Goal: Transaction & Acquisition: Book appointment/travel/reservation

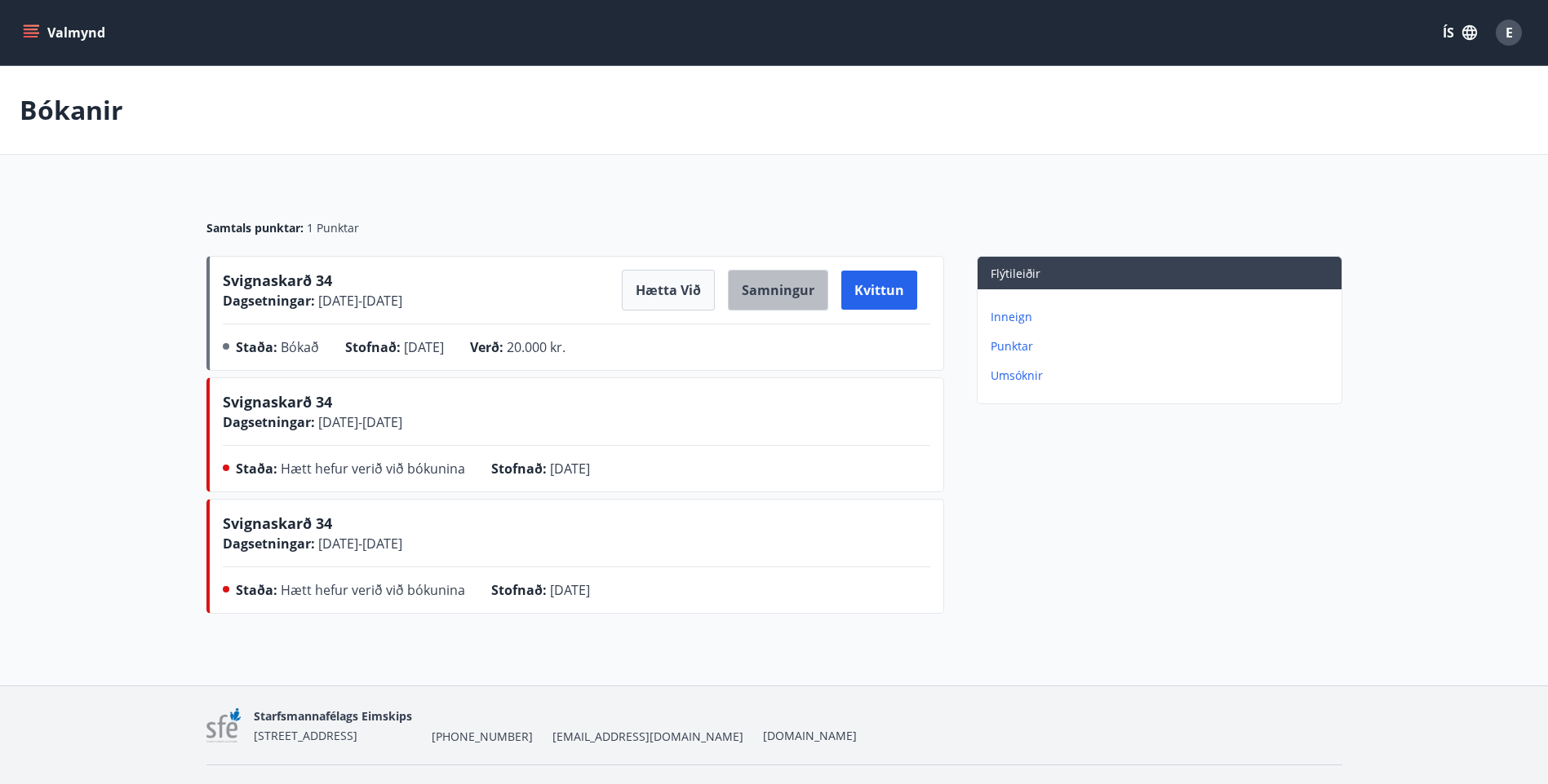
click at [769, 296] on button "Samningur" at bounding box center [777, 290] width 100 height 41
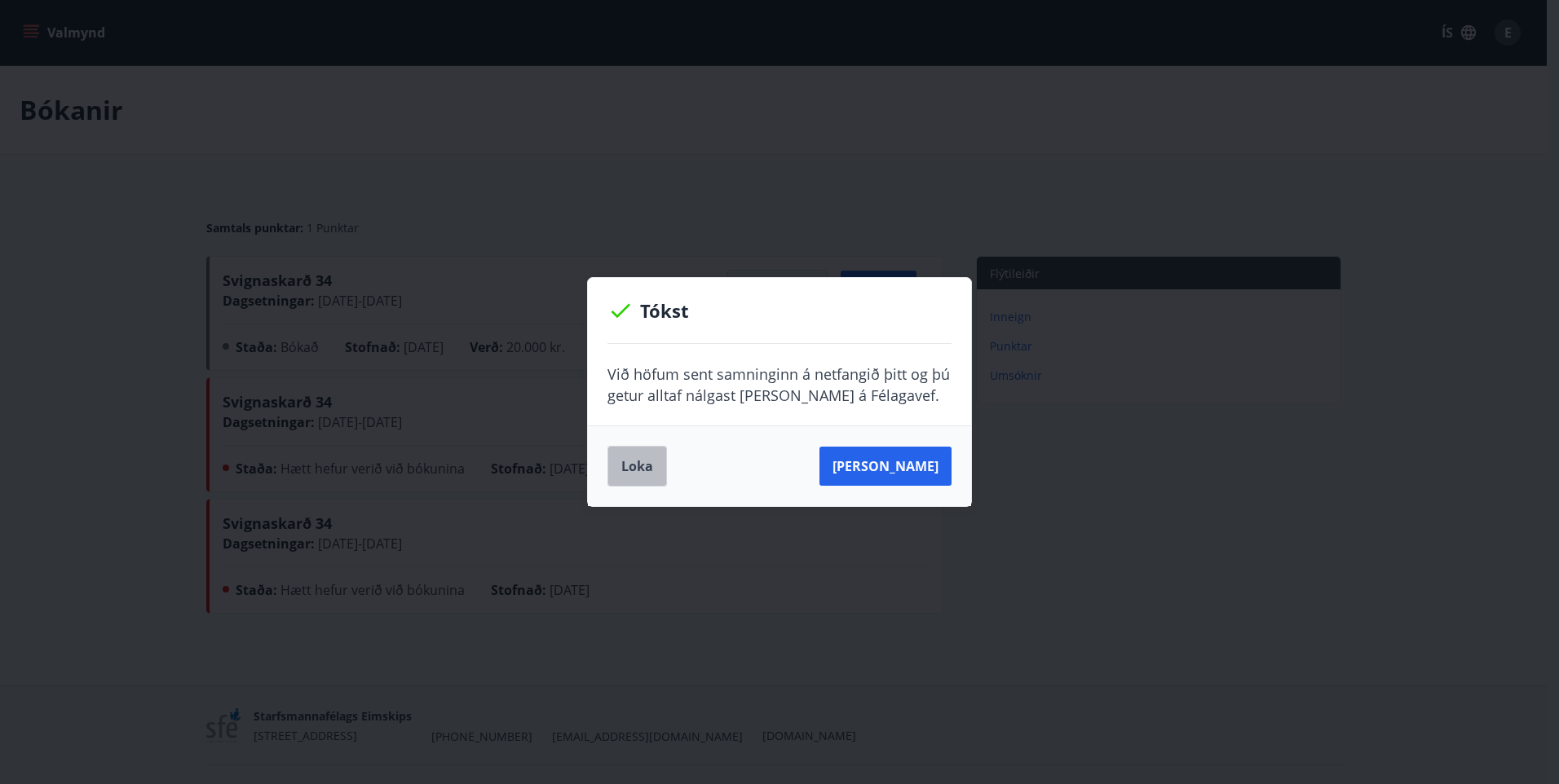
click at [648, 462] on button "Loka" at bounding box center [637, 466] width 60 height 41
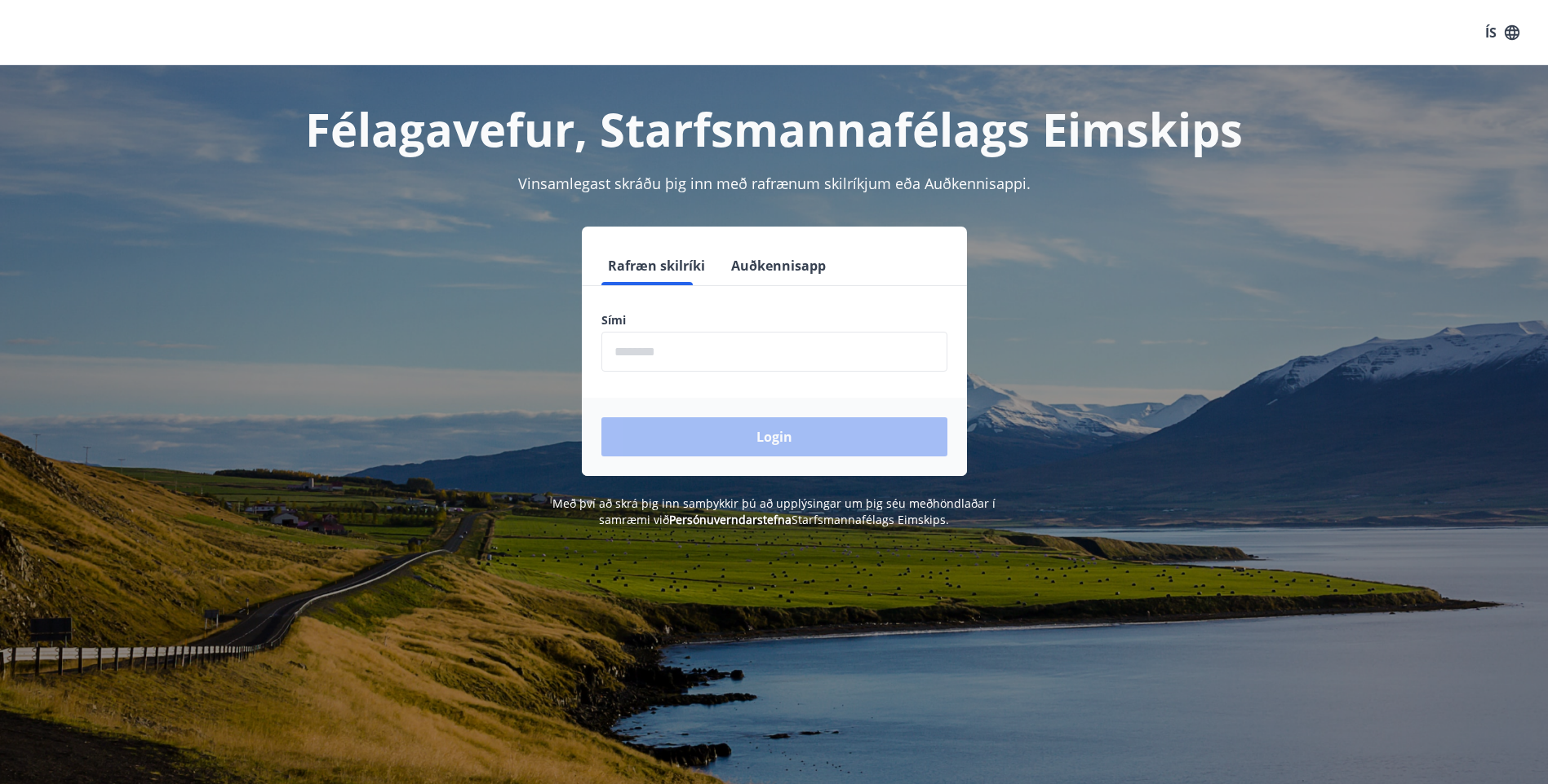
click at [724, 357] on input "phone" at bounding box center [774, 352] width 346 height 40
type input "********"
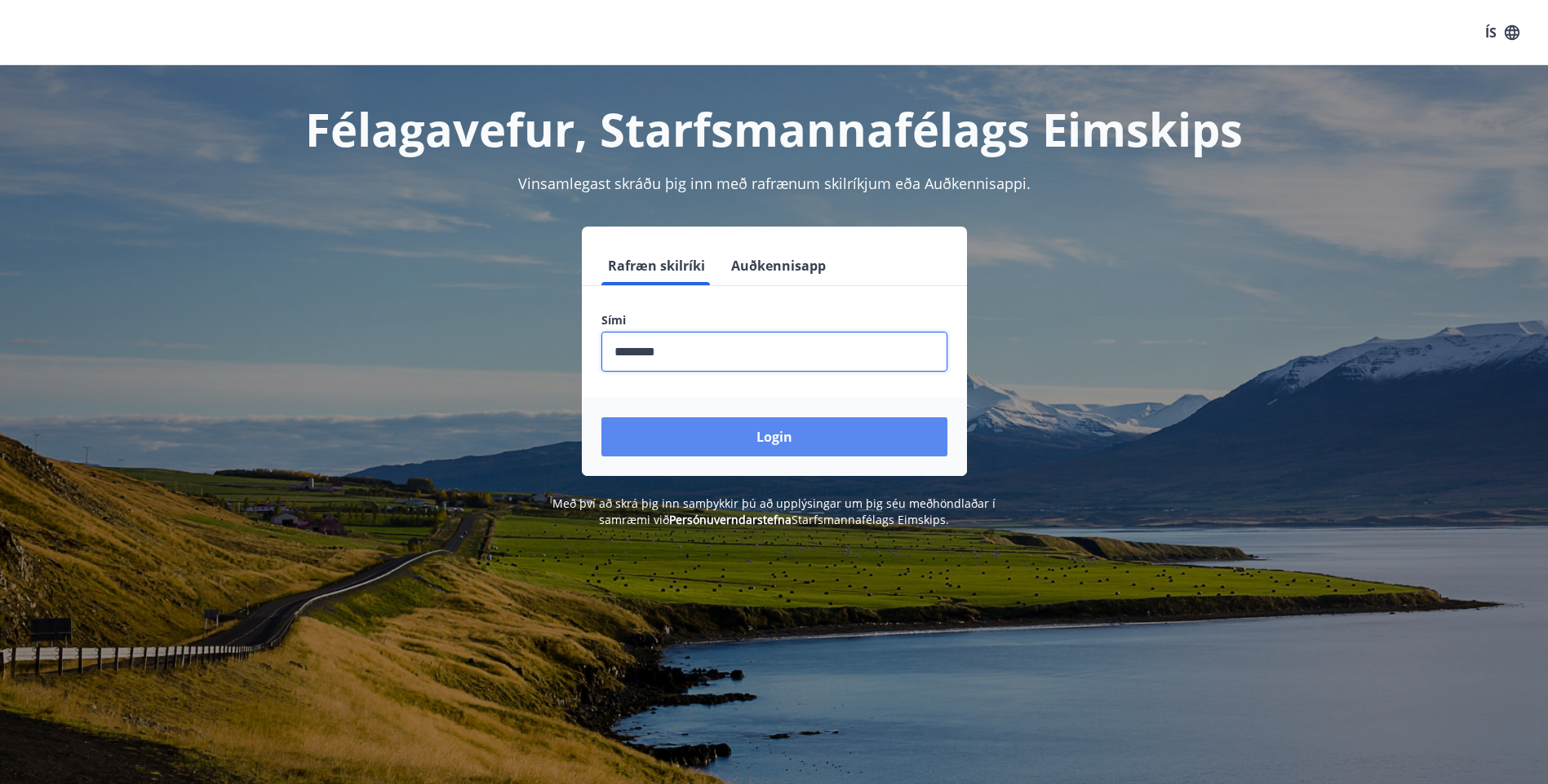
click at [732, 441] on button "Login" at bounding box center [774, 437] width 346 height 39
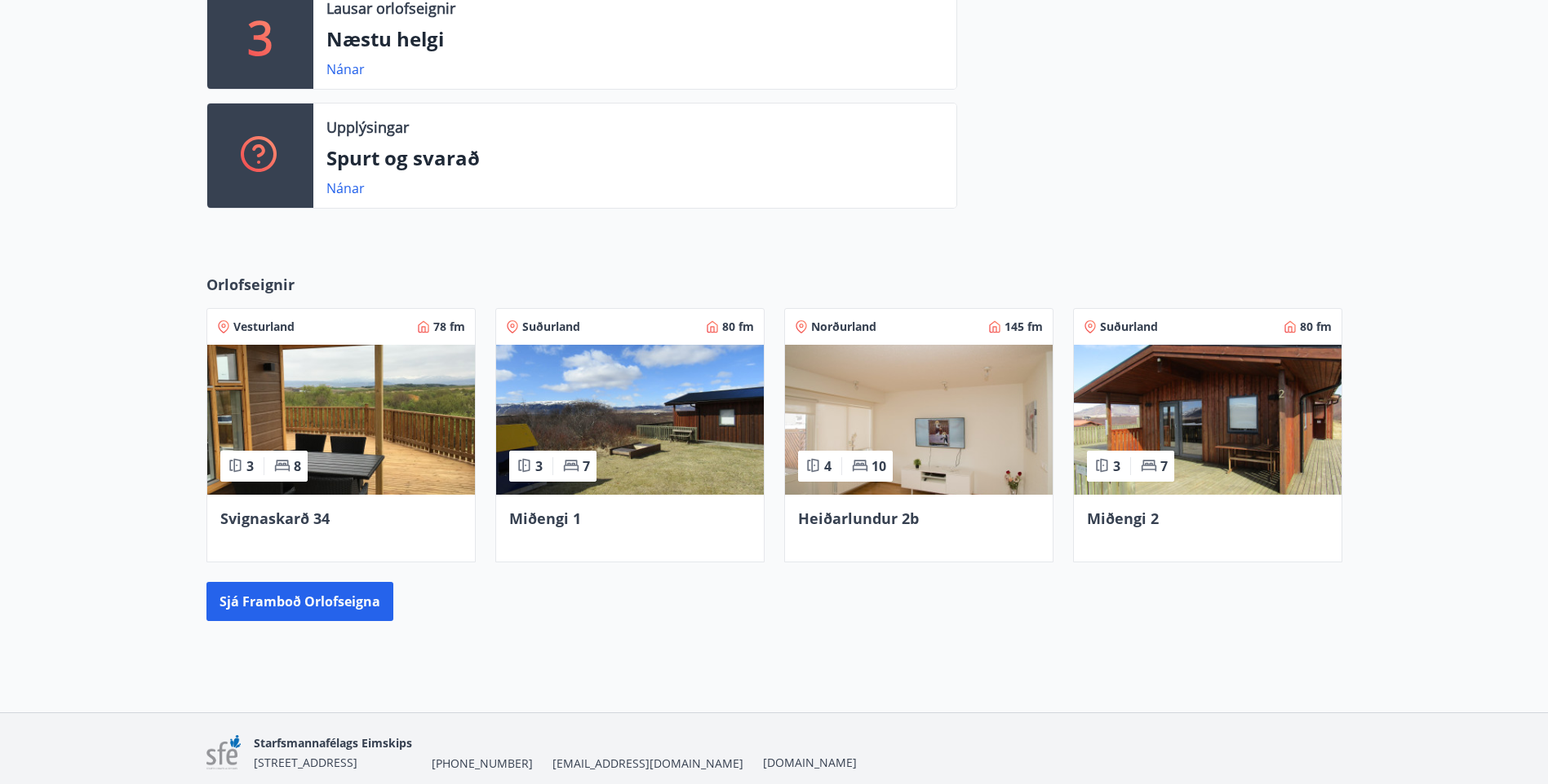
scroll to position [489, 0]
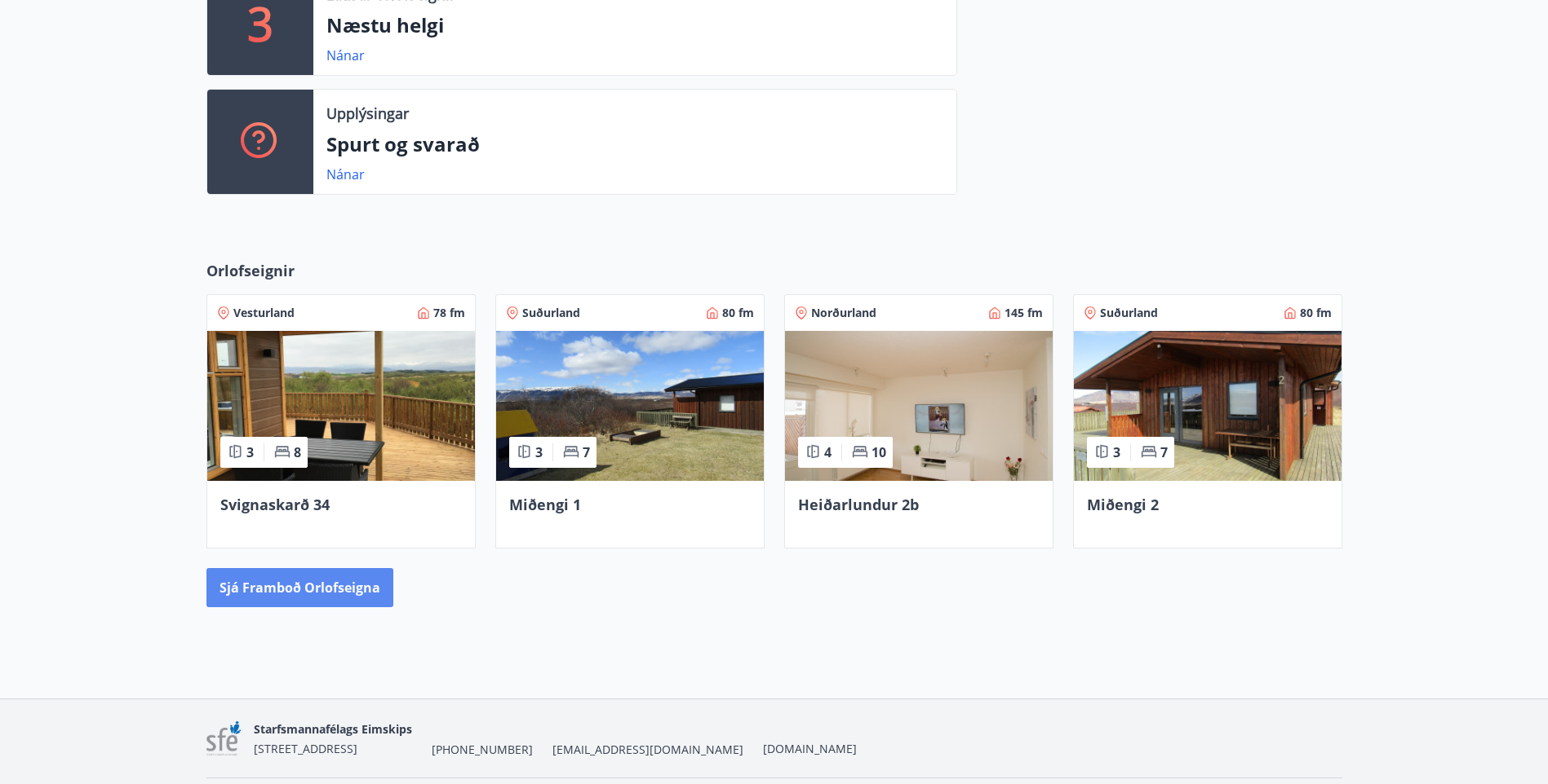
click at [343, 592] on button "Sjá framboð orlofseigna" at bounding box center [300, 587] width 187 height 39
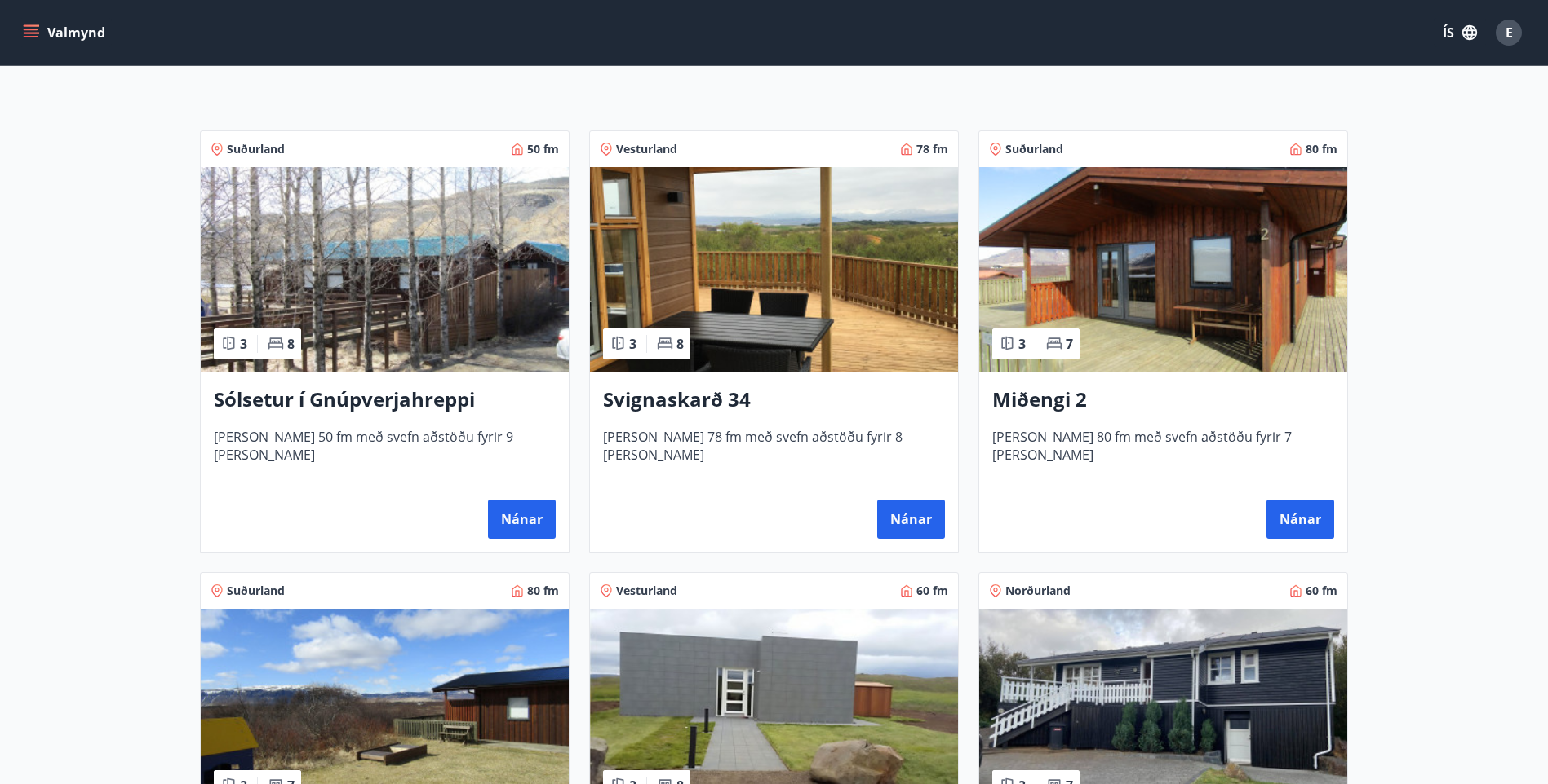
scroll to position [245, 0]
click at [362, 399] on h3 "Sólsetur í Gnúpverjahreppi" at bounding box center [385, 399] width 342 height 29
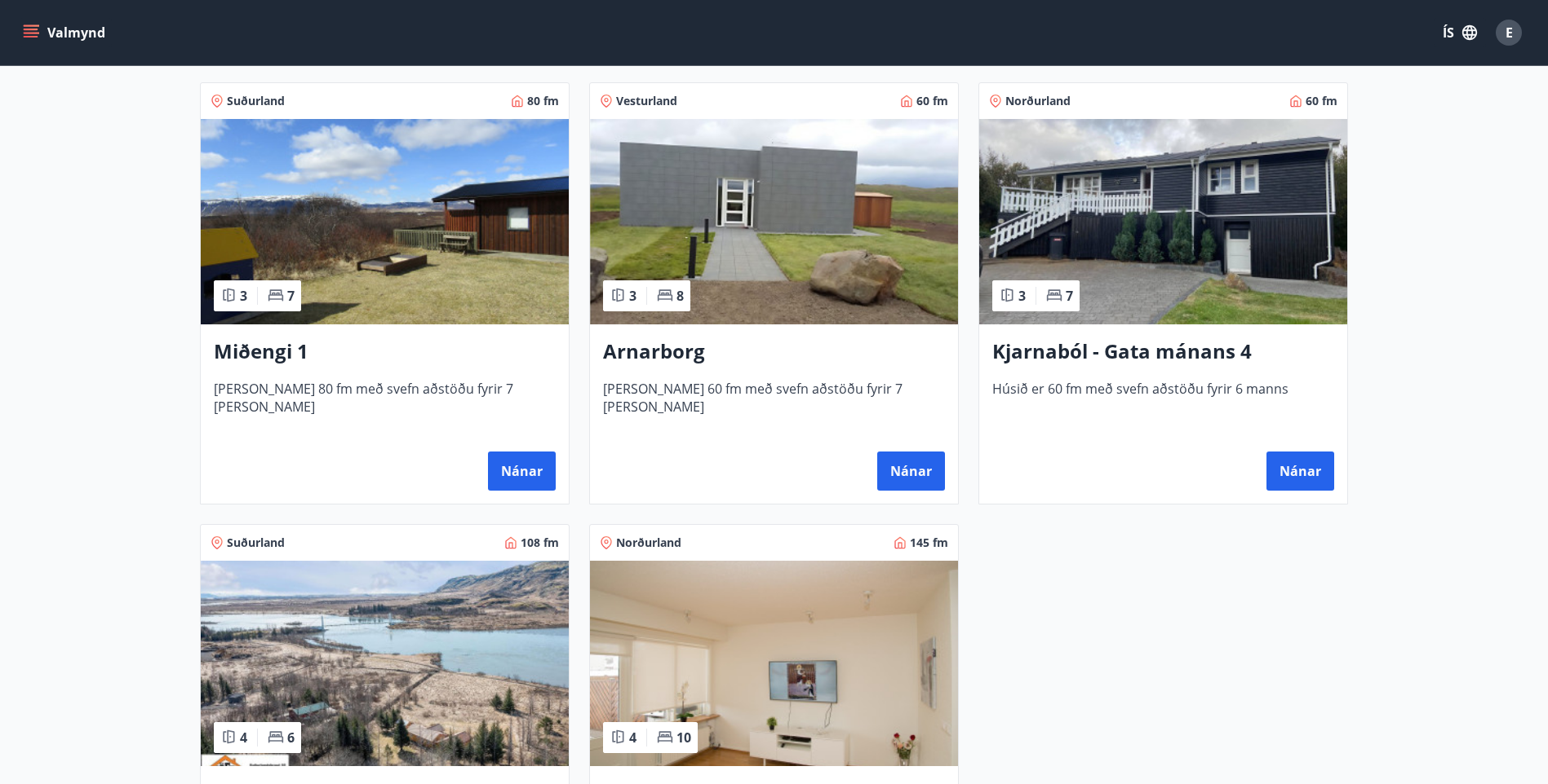
scroll to position [653, 0]
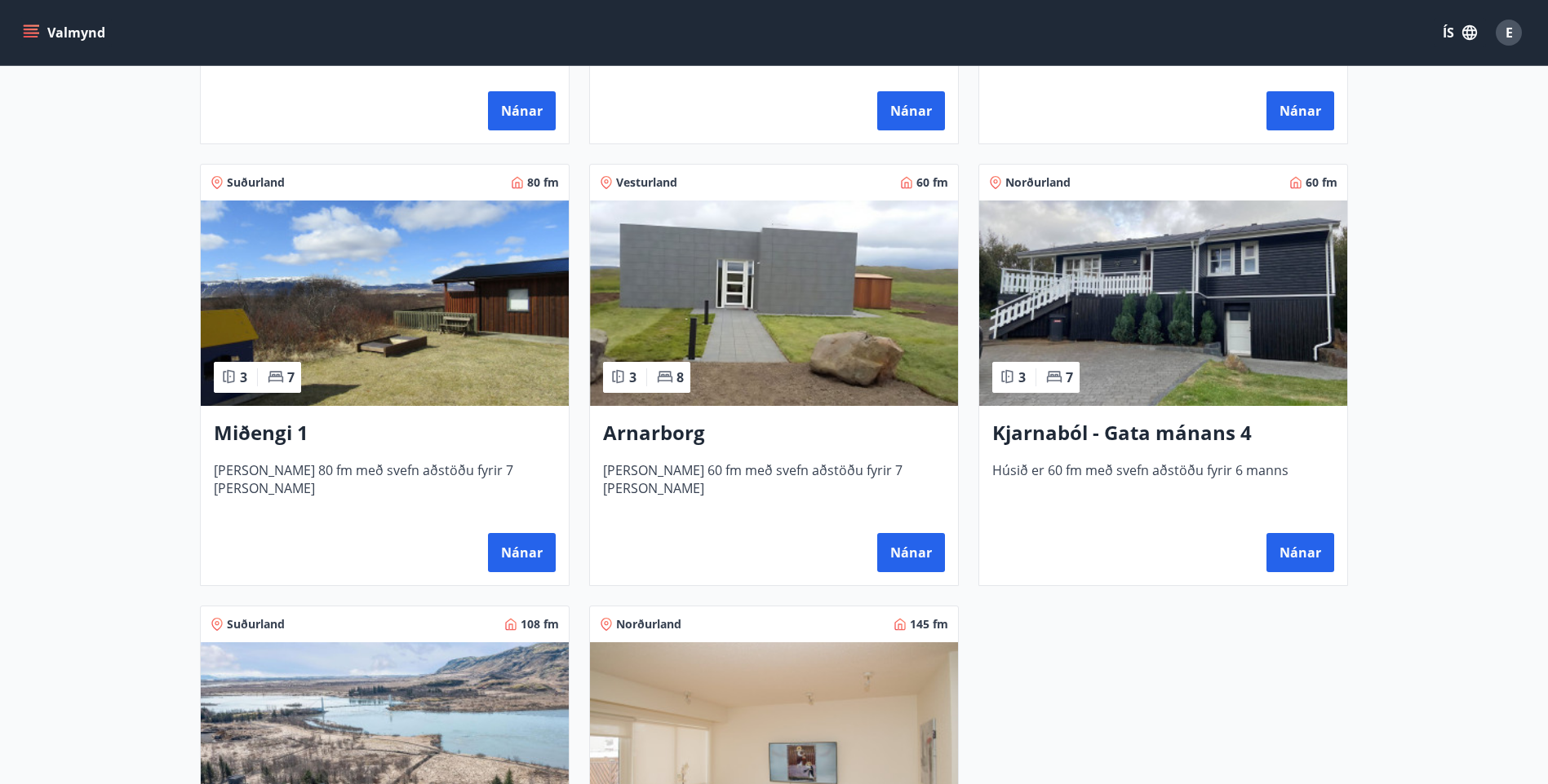
click at [669, 419] on h3 "Arnarborg" at bounding box center [773, 433] width 342 height 29
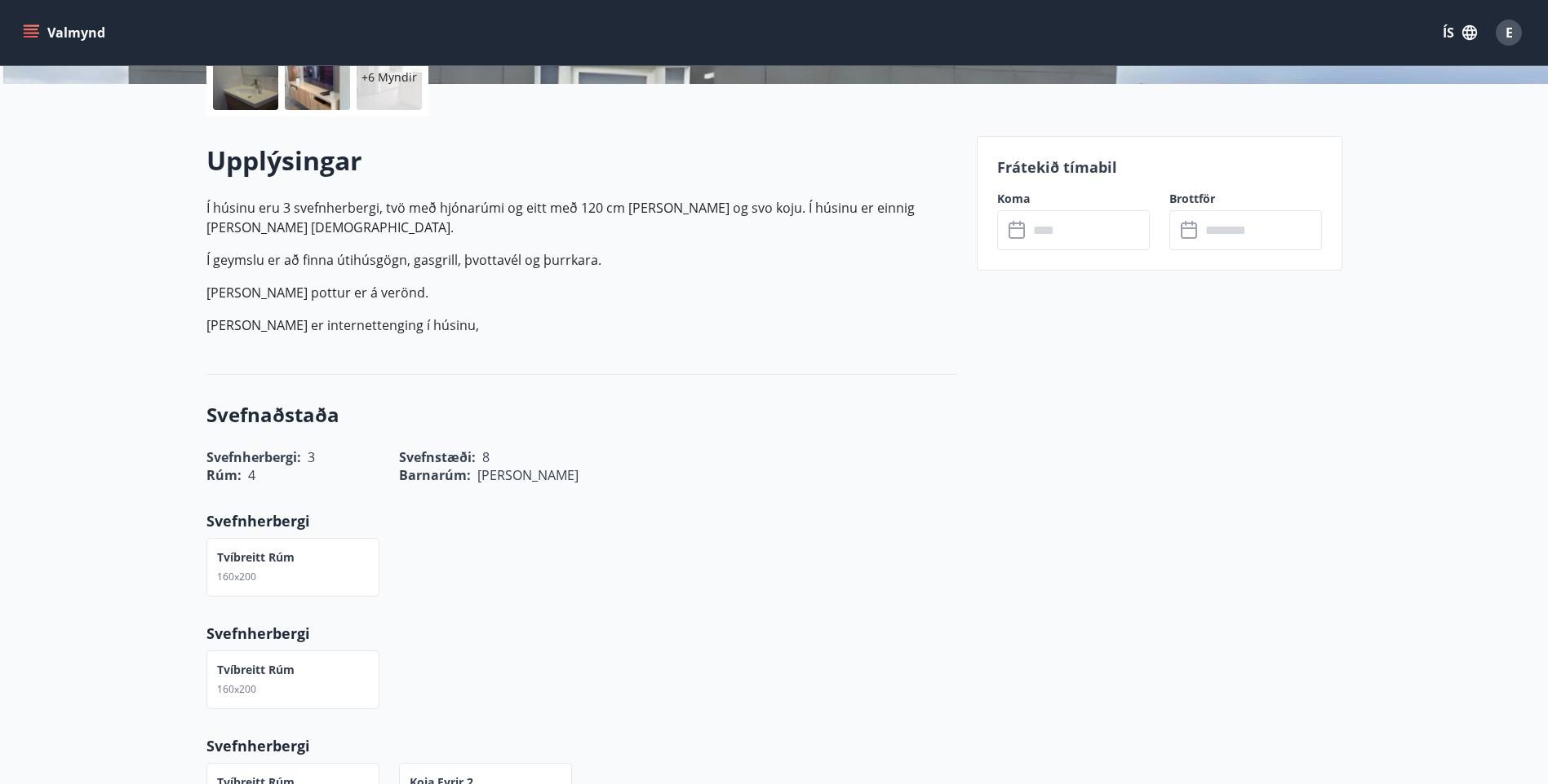
scroll to position [407, 0]
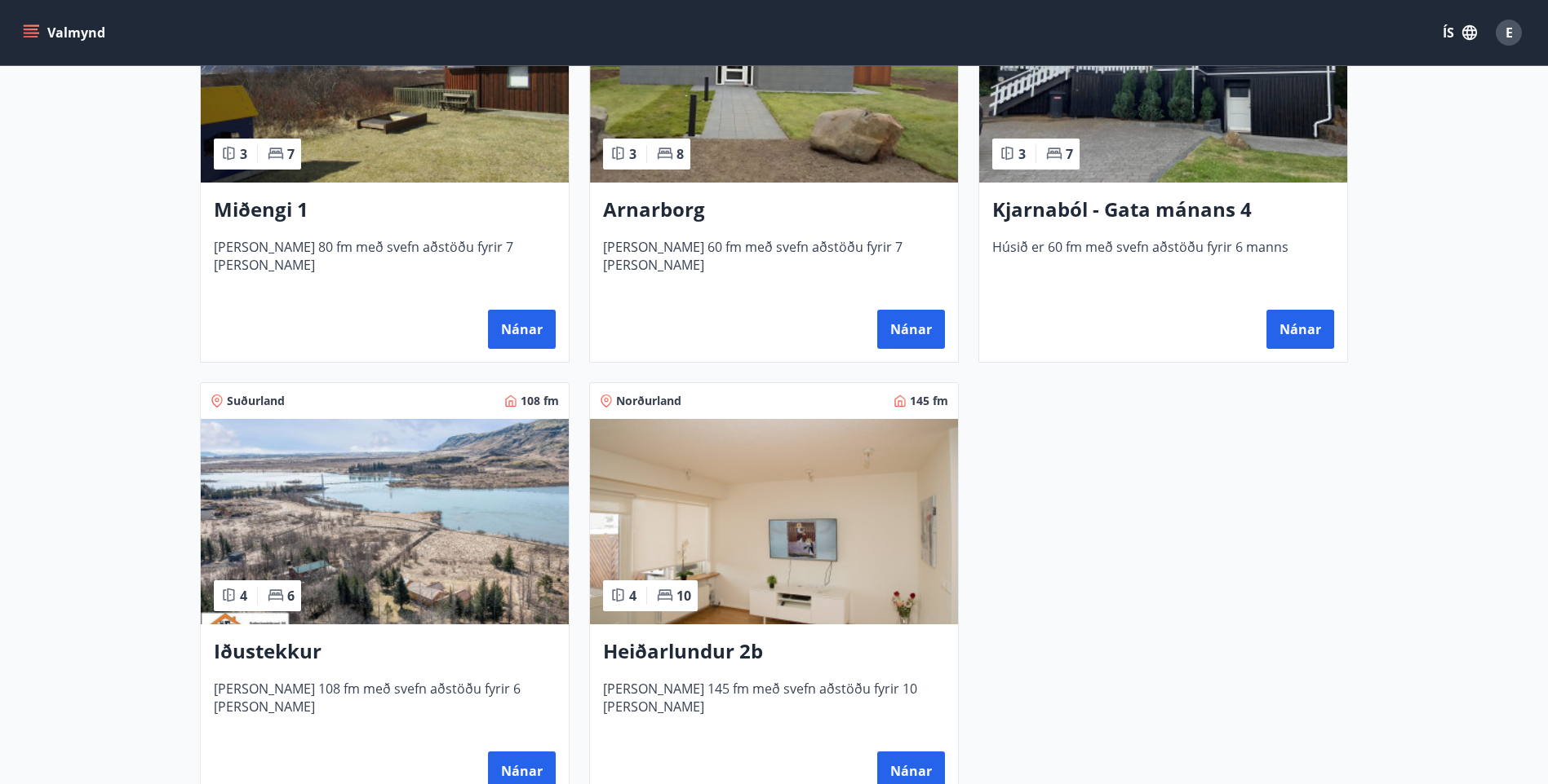
scroll to position [978, 0]
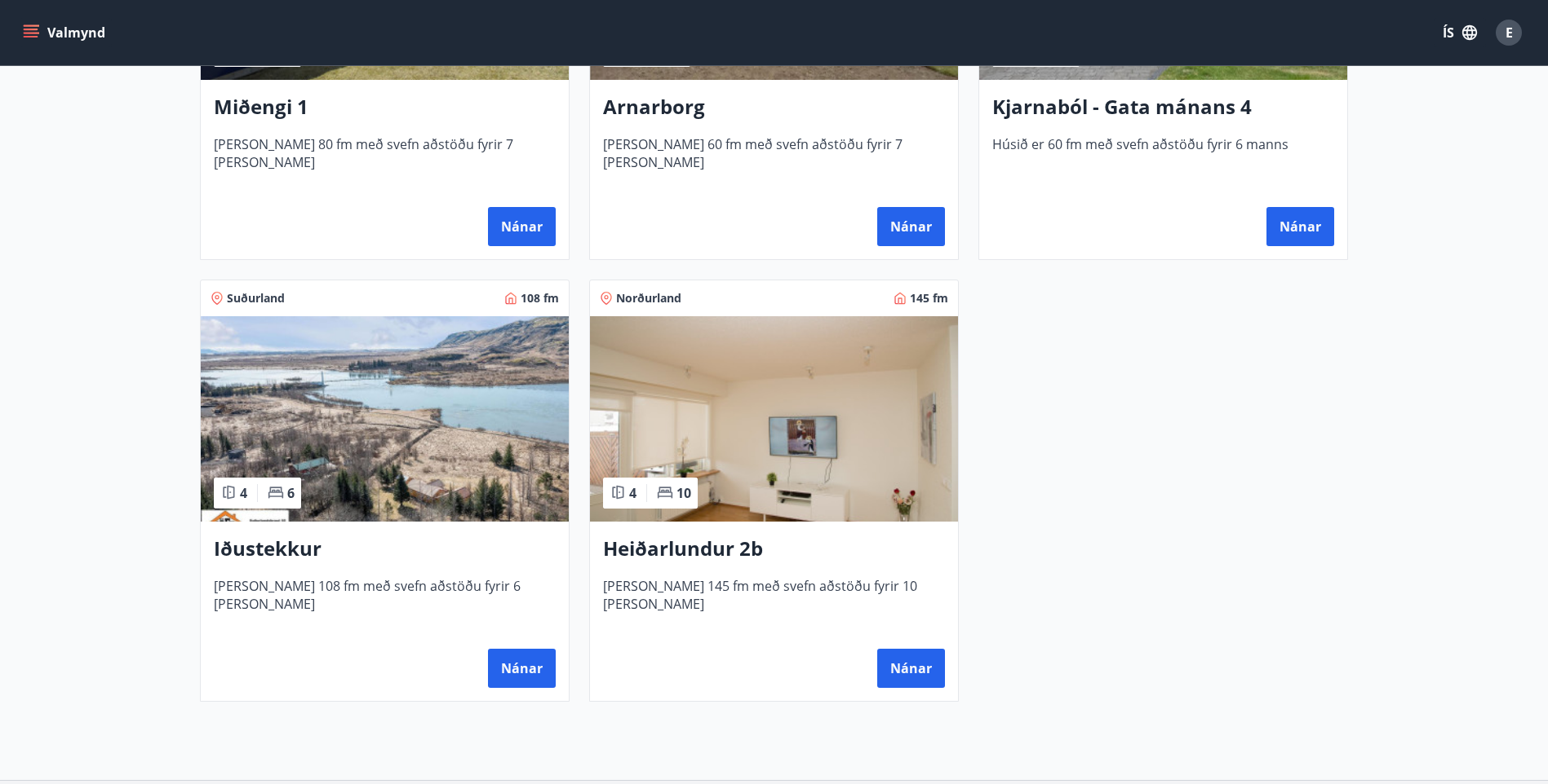
click at [291, 550] on h3 "Iðustekkur" at bounding box center [385, 549] width 342 height 29
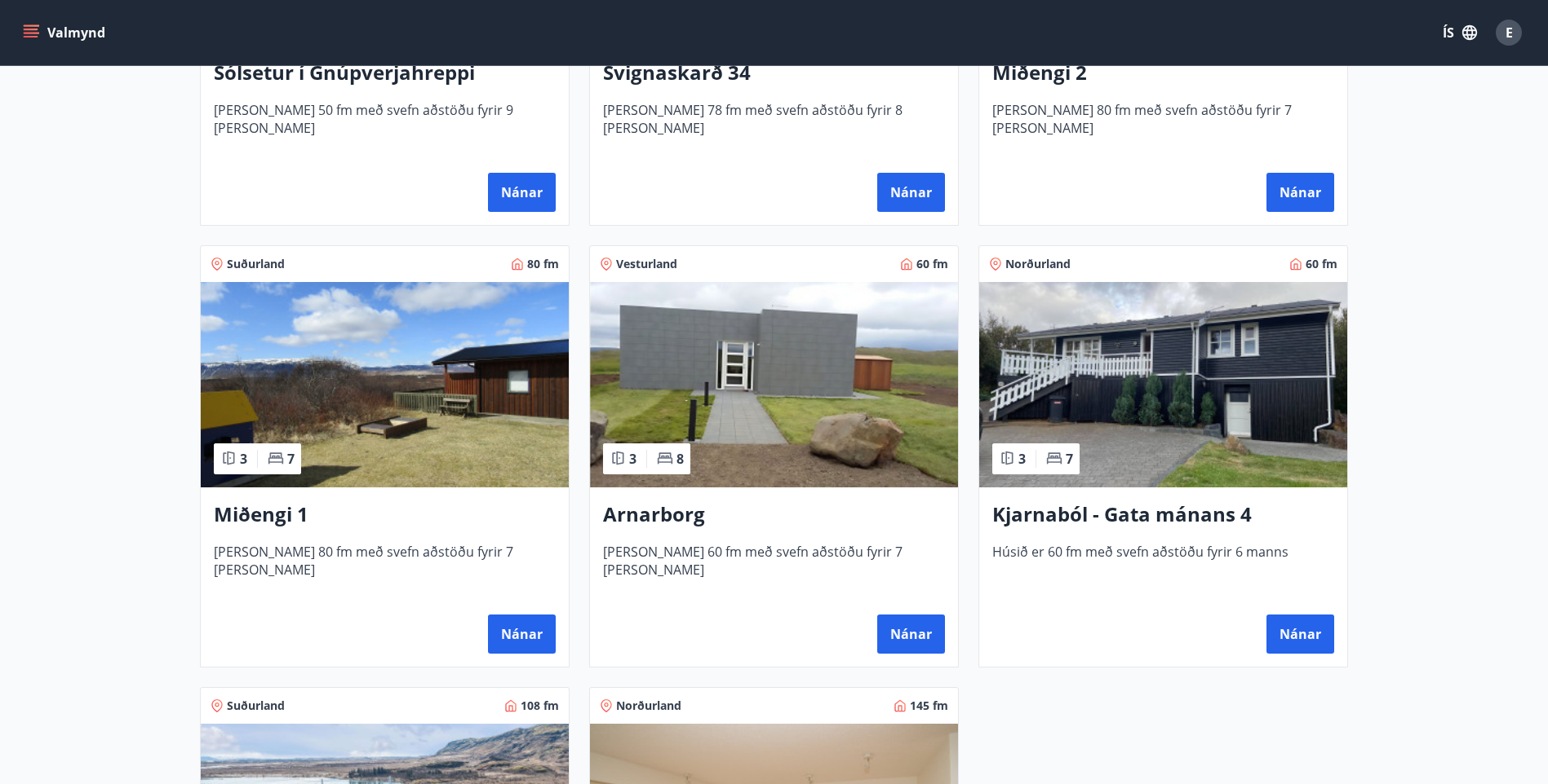
click at [1042, 510] on h3 "Kjarnaból - Gata mánans 4" at bounding box center [1162, 515] width 342 height 29
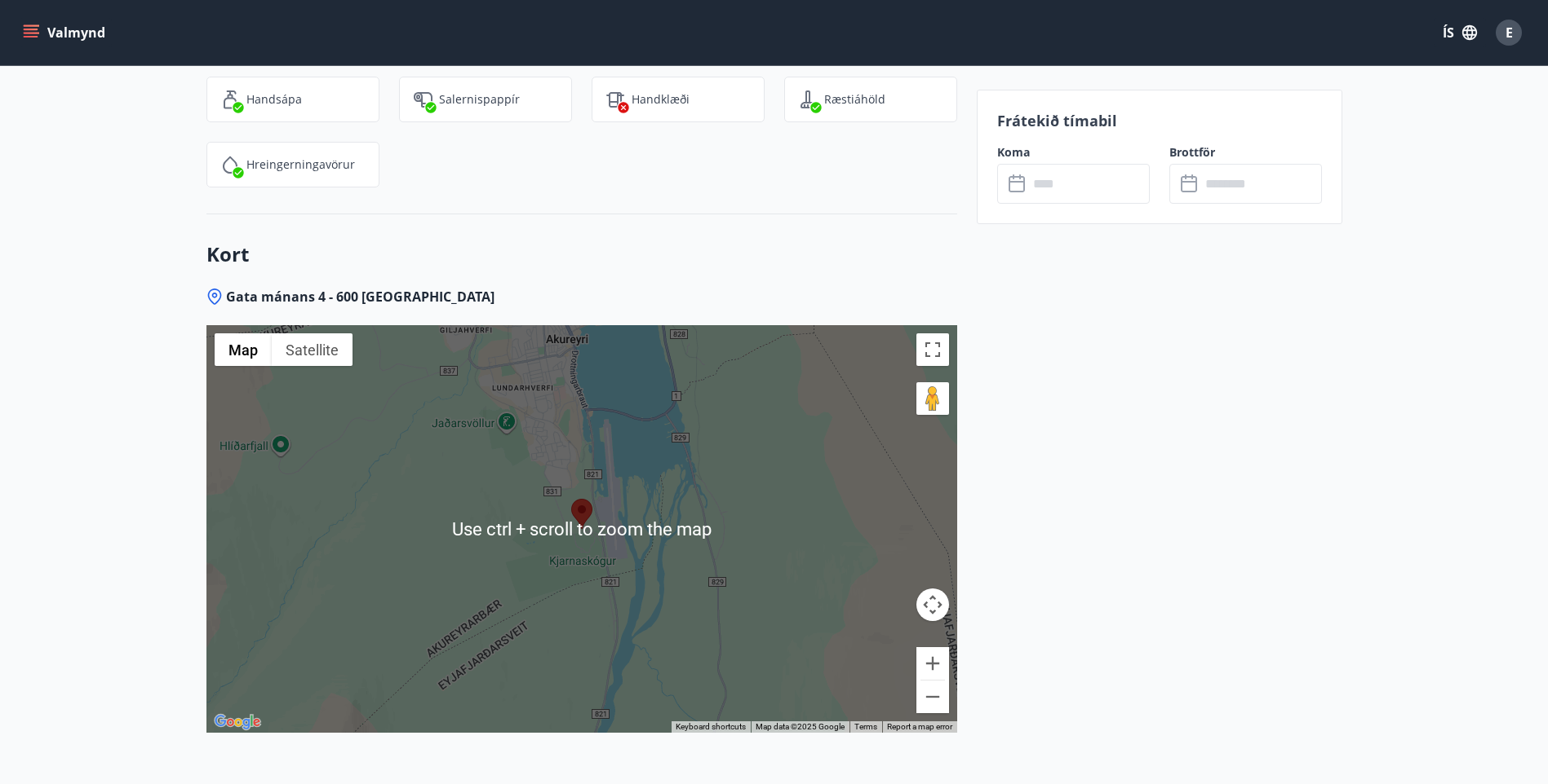
scroll to position [2012, 0]
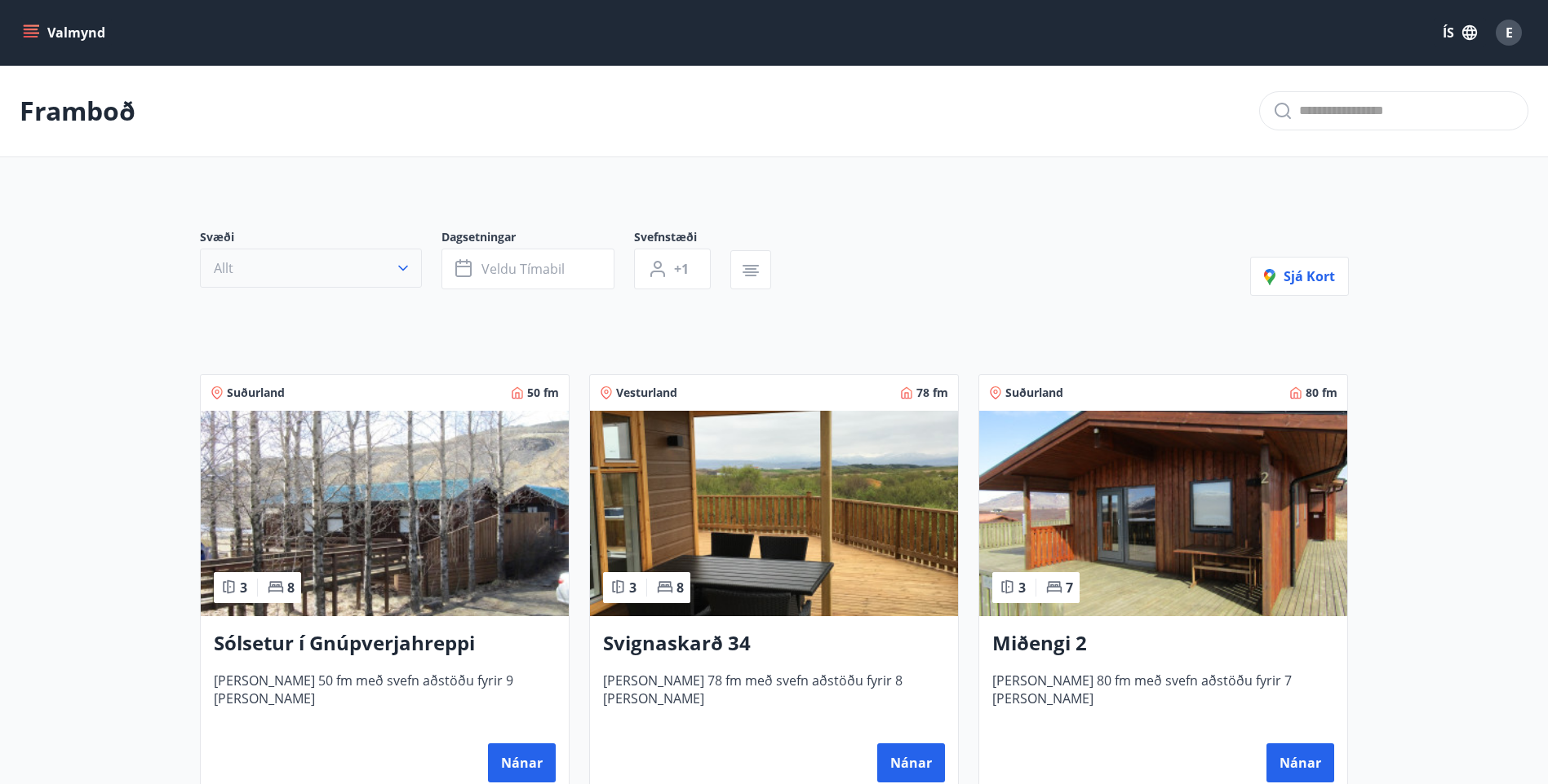
click at [410, 263] on icon "button" at bounding box center [403, 267] width 16 height 16
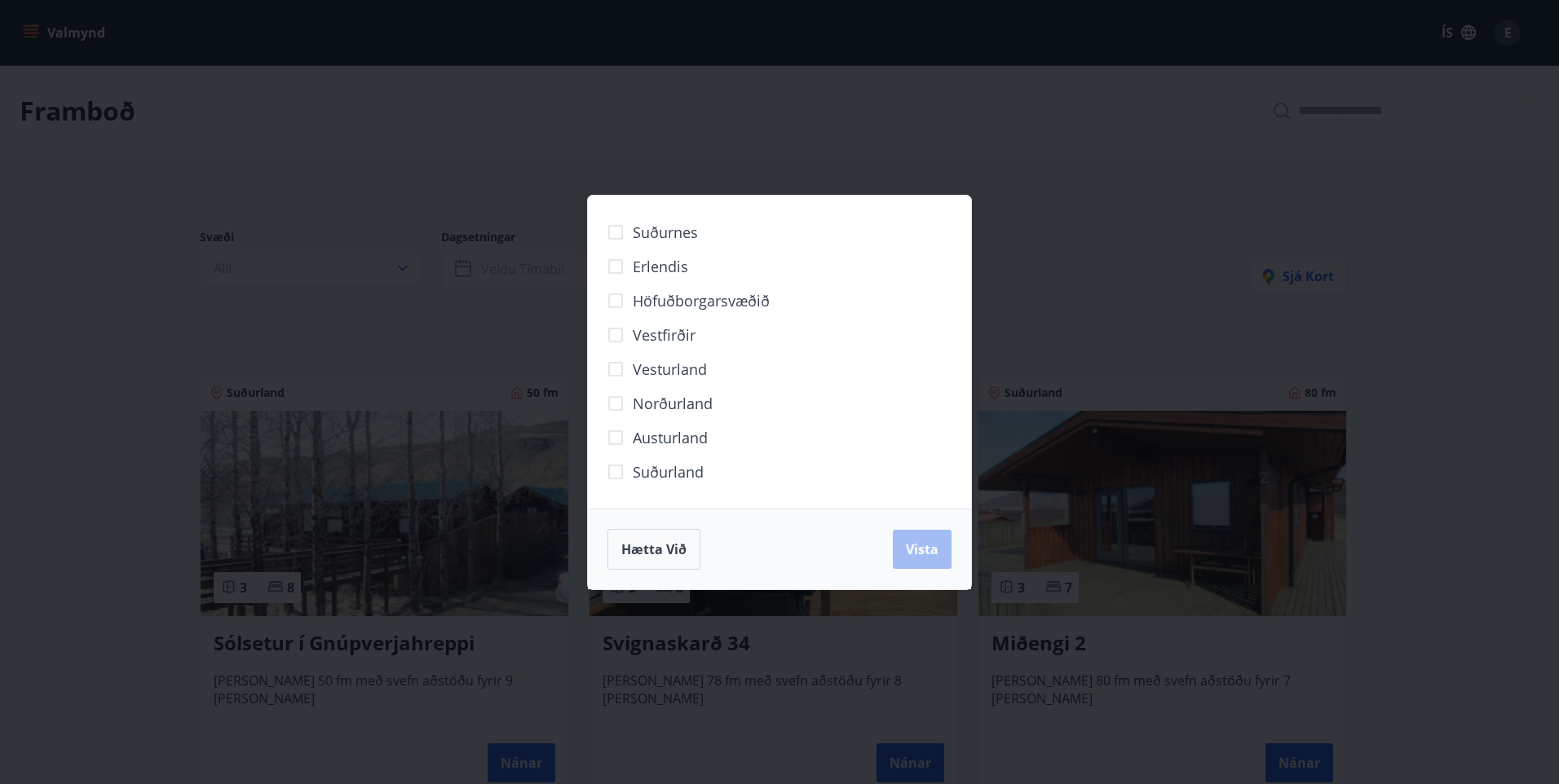
click at [1168, 325] on div "Suðurnes Erlendis Höfuðborgarsvæðið Vestfirðir Vesturland Norðurland Austurland…" at bounding box center [780, 392] width 1559 height 784
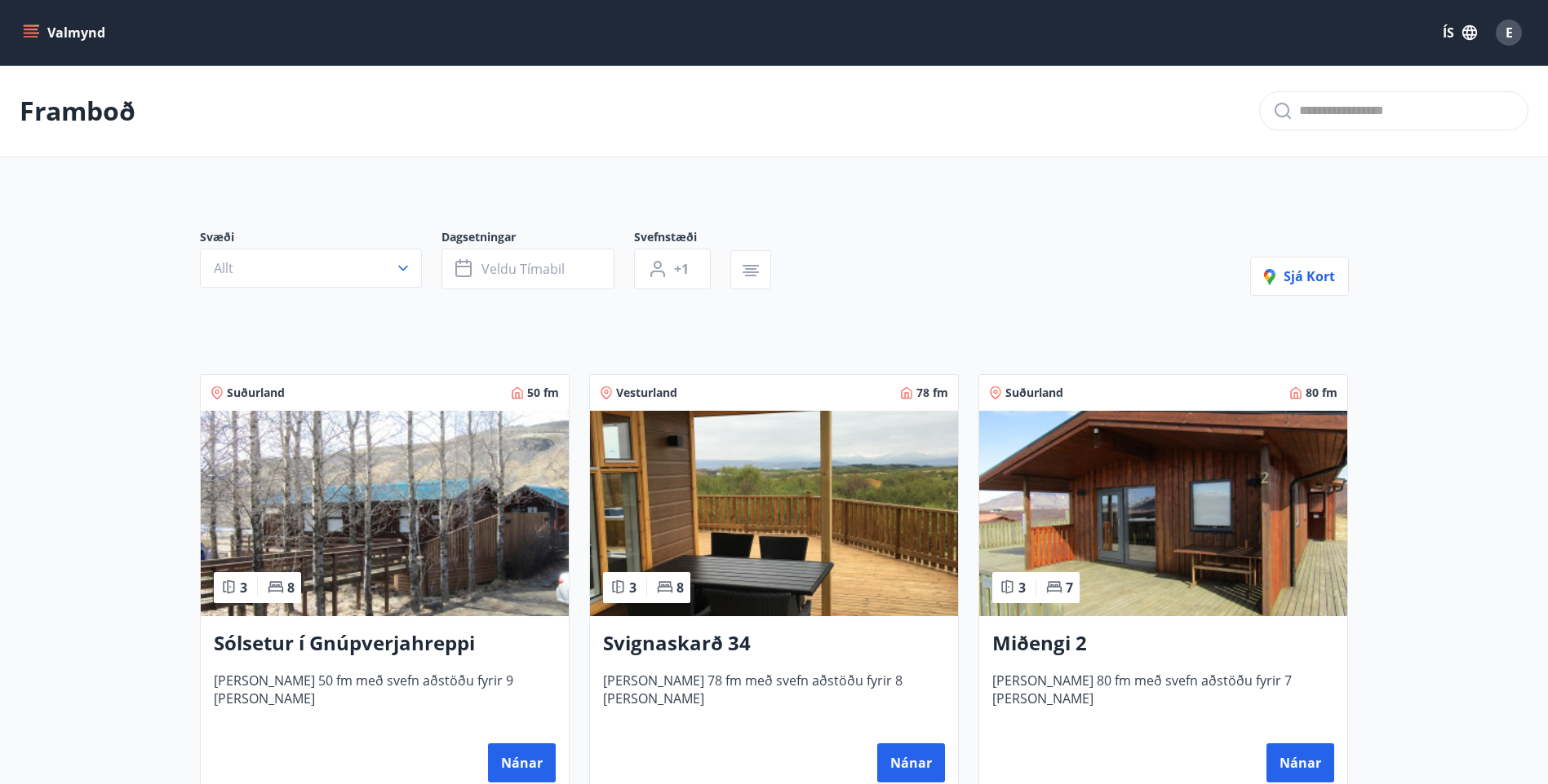
scroll to position [82, 0]
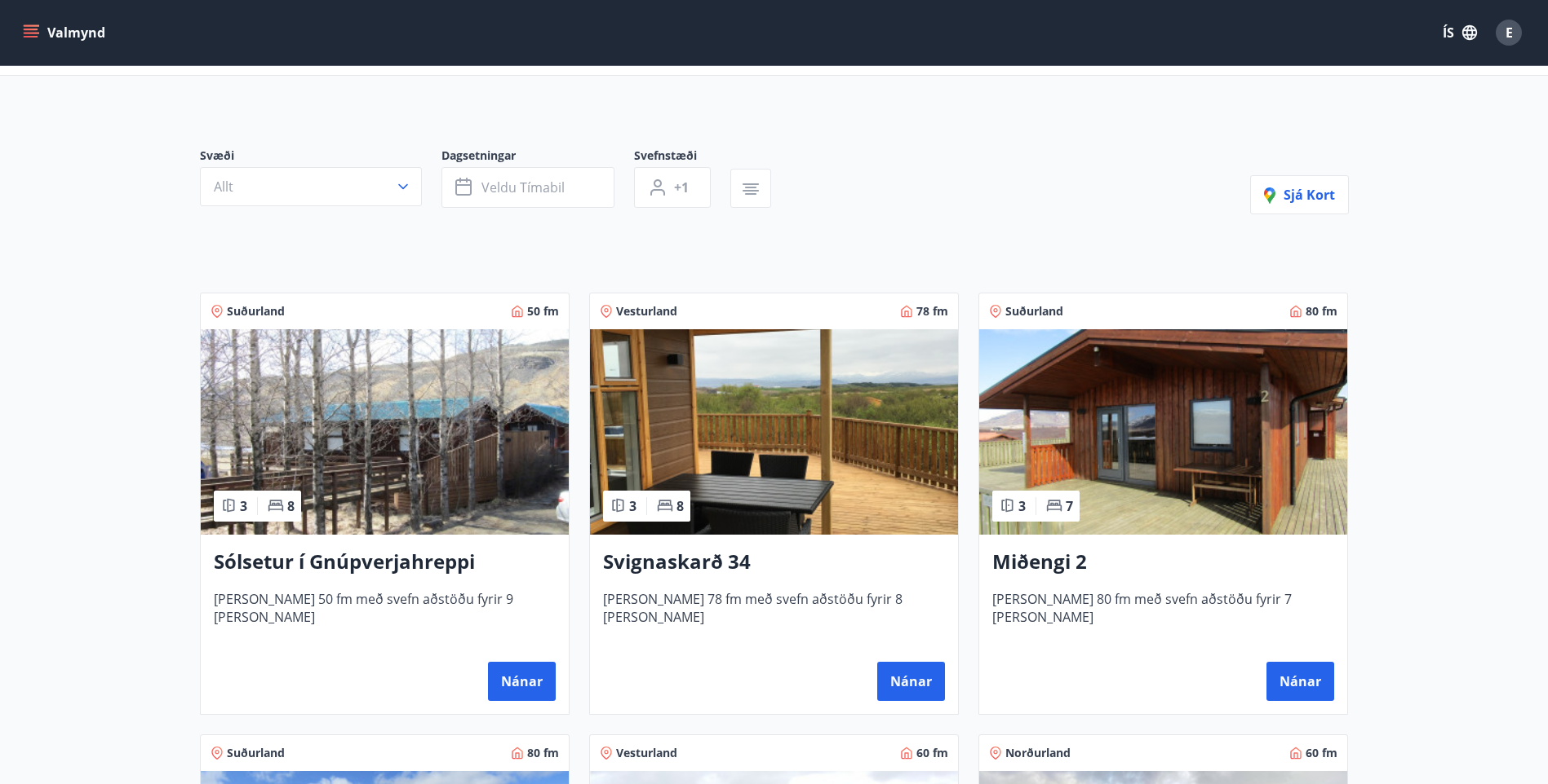
click at [681, 557] on h3 "Svignaskarð 34" at bounding box center [773, 562] width 342 height 29
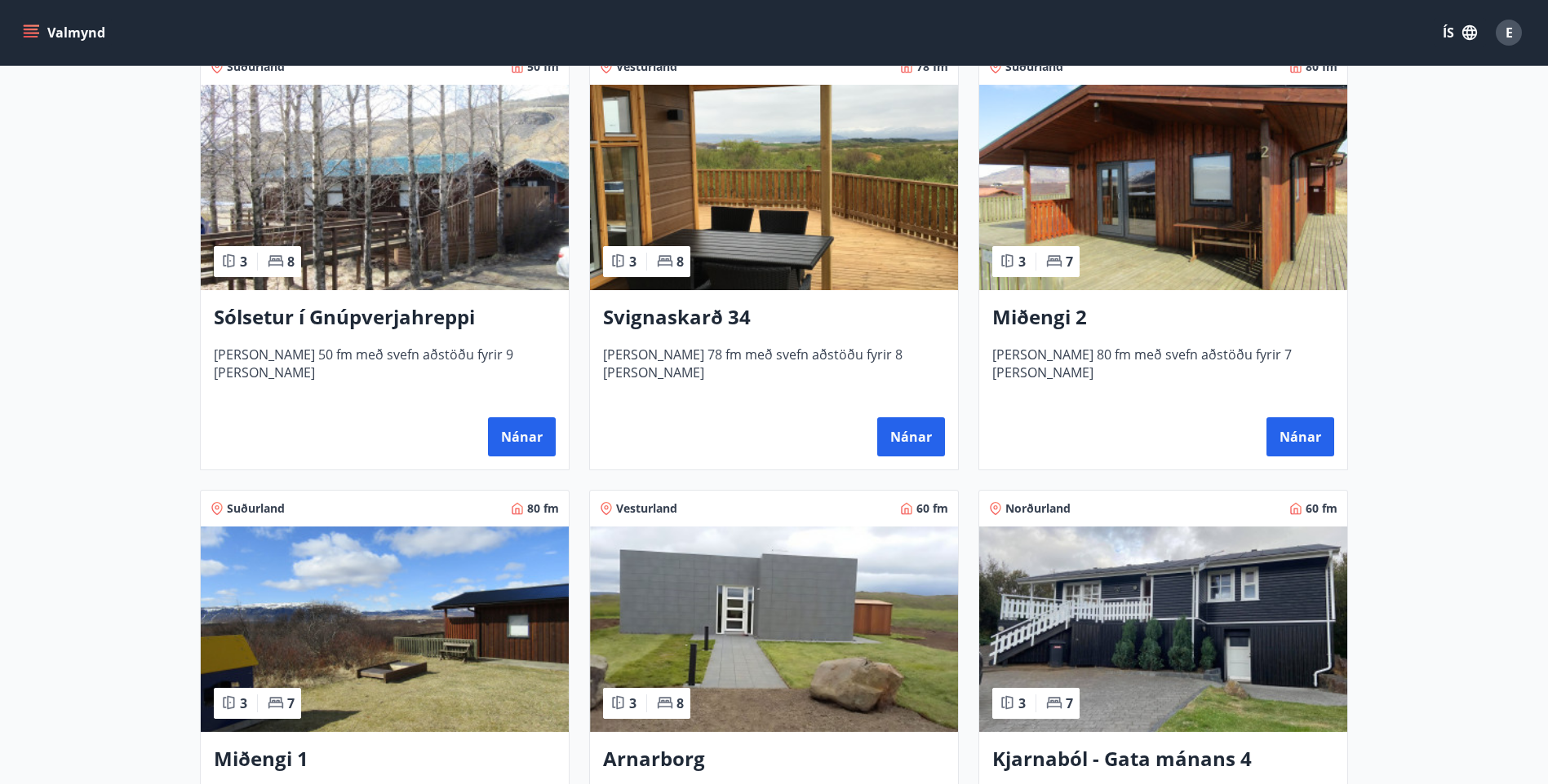
scroll to position [245, 0]
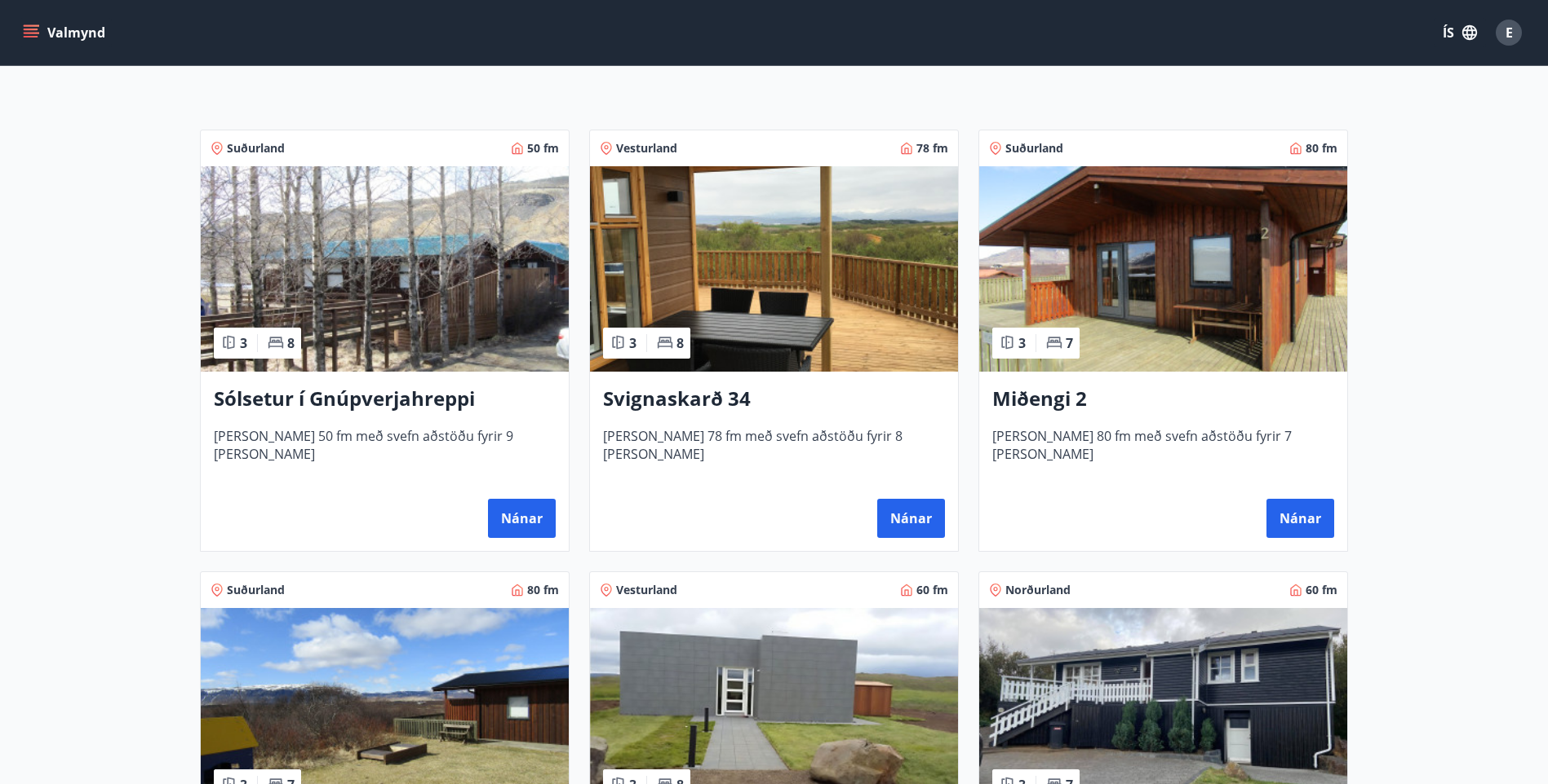
click at [712, 397] on h3 "Svignaskarð 34" at bounding box center [773, 399] width 342 height 29
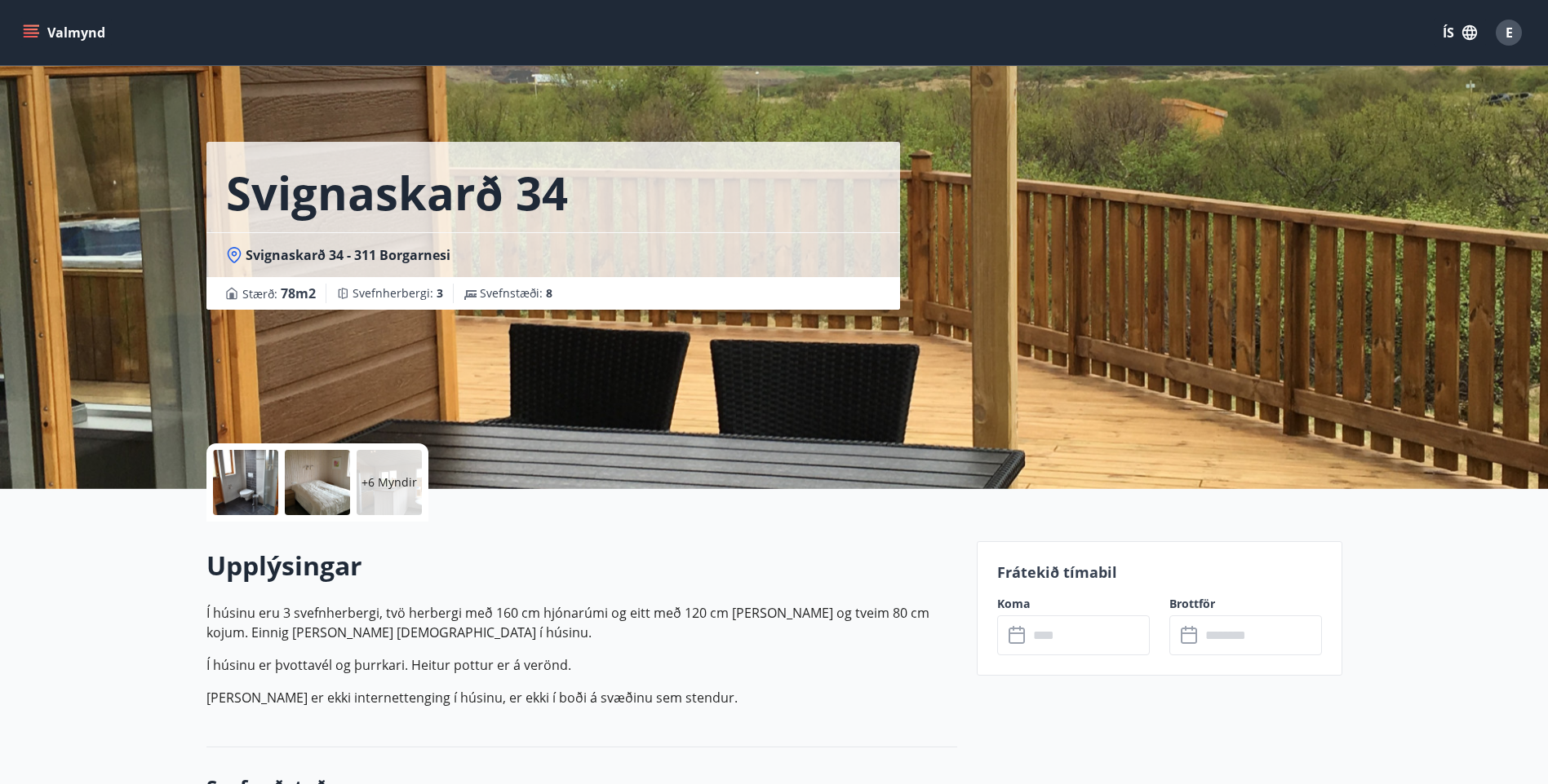
click at [248, 476] on div at bounding box center [246, 482] width 66 height 66
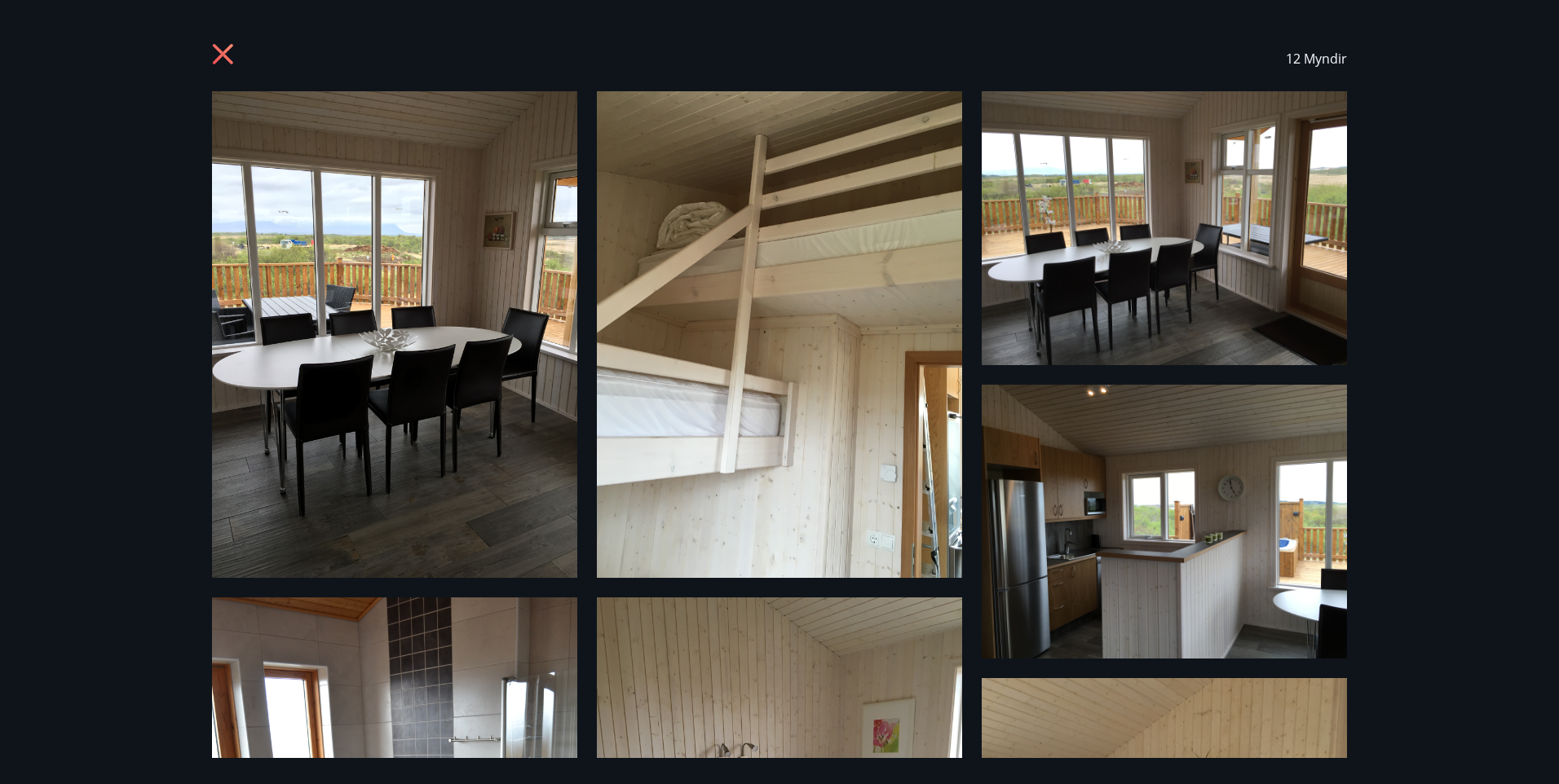
click at [297, 250] on img at bounding box center [395, 335] width 365 height 487
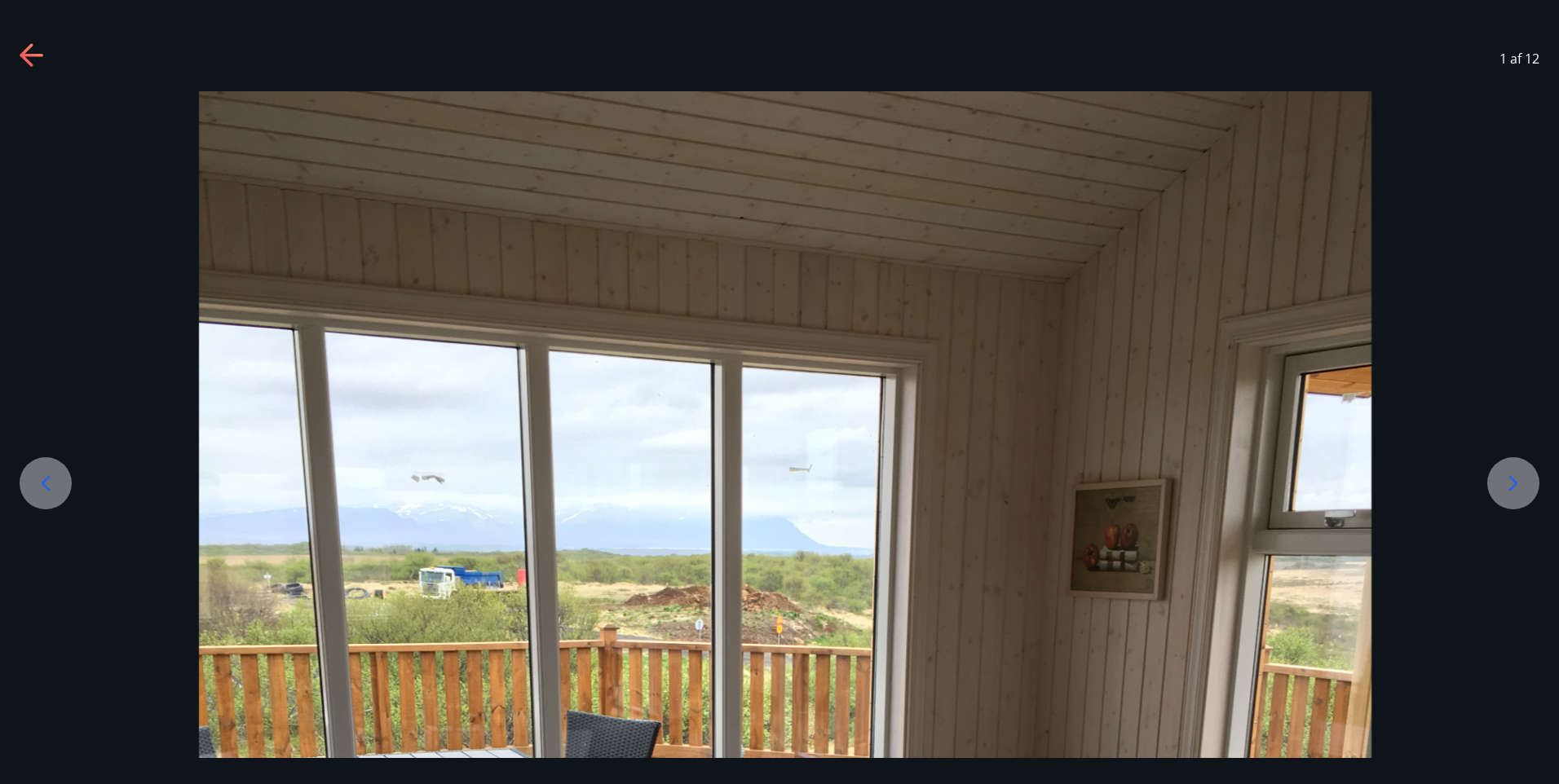
drag, startPoint x: 730, startPoint y: 501, endPoint x: 865, endPoint y: 305, distance: 238.0
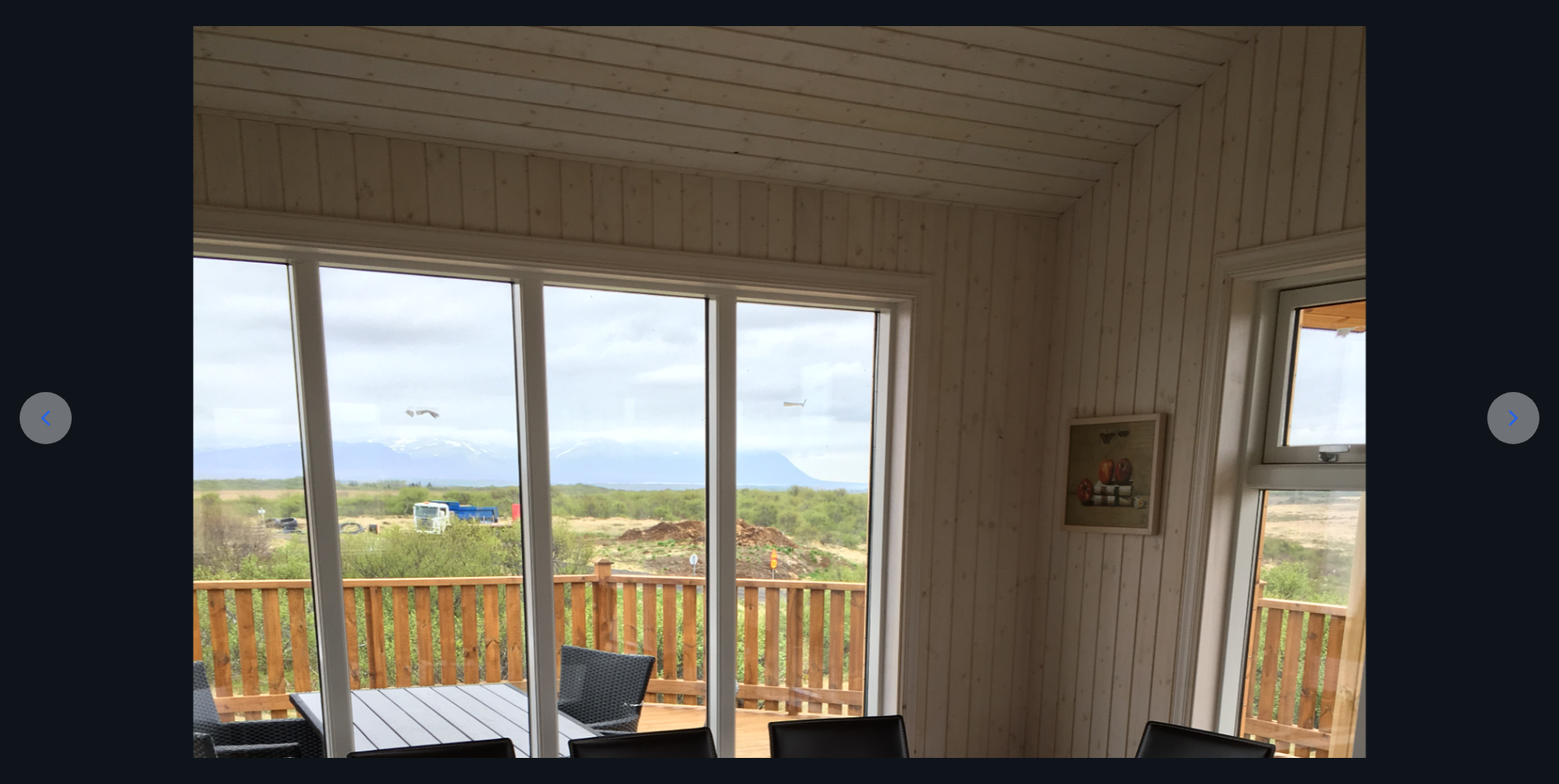
drag, startPoint x: 988, startPoint y: 495, endPoint x: 976, endPoint y: 360, distance: 135.5
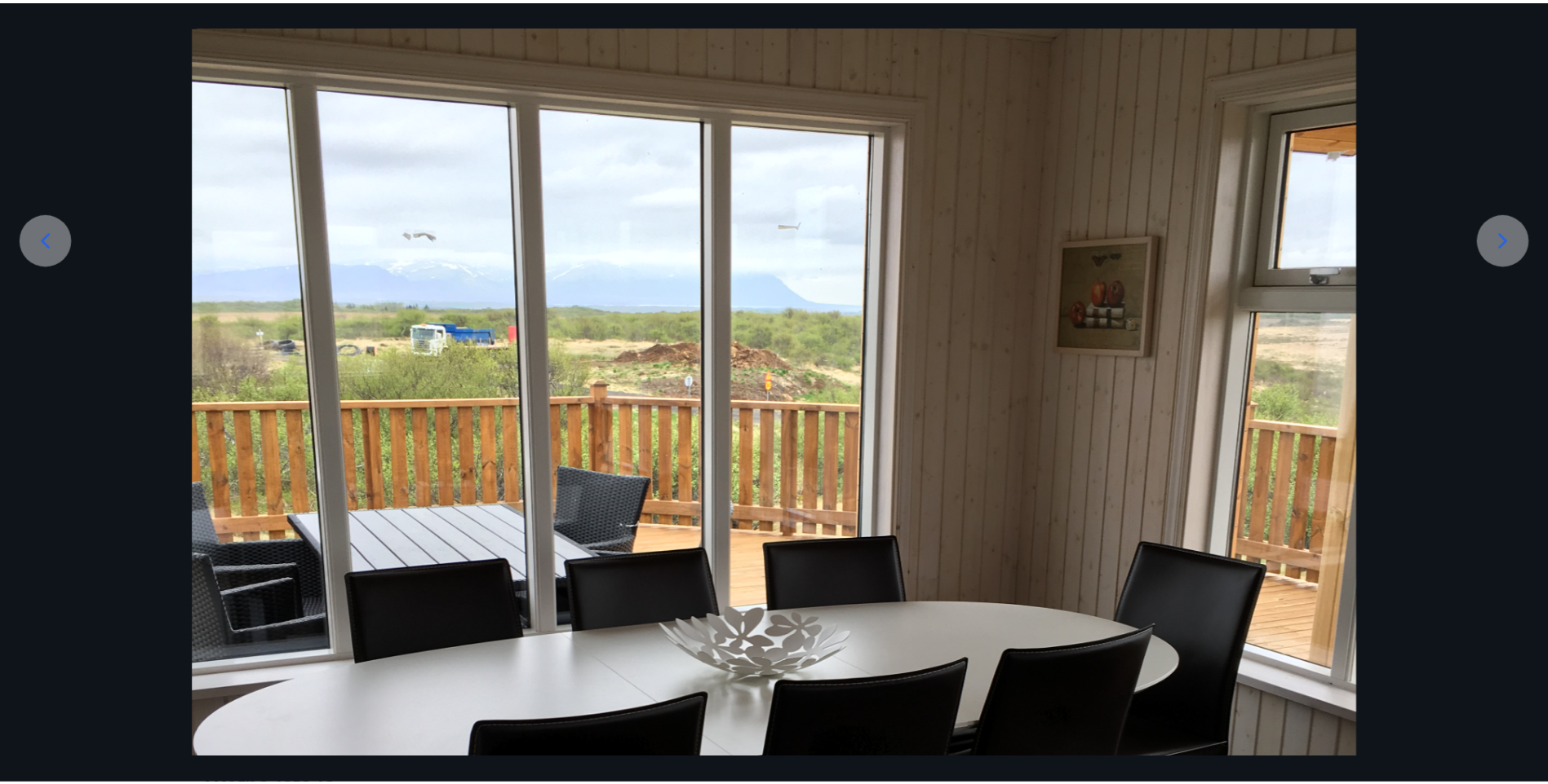
scroll to position [0, 0]
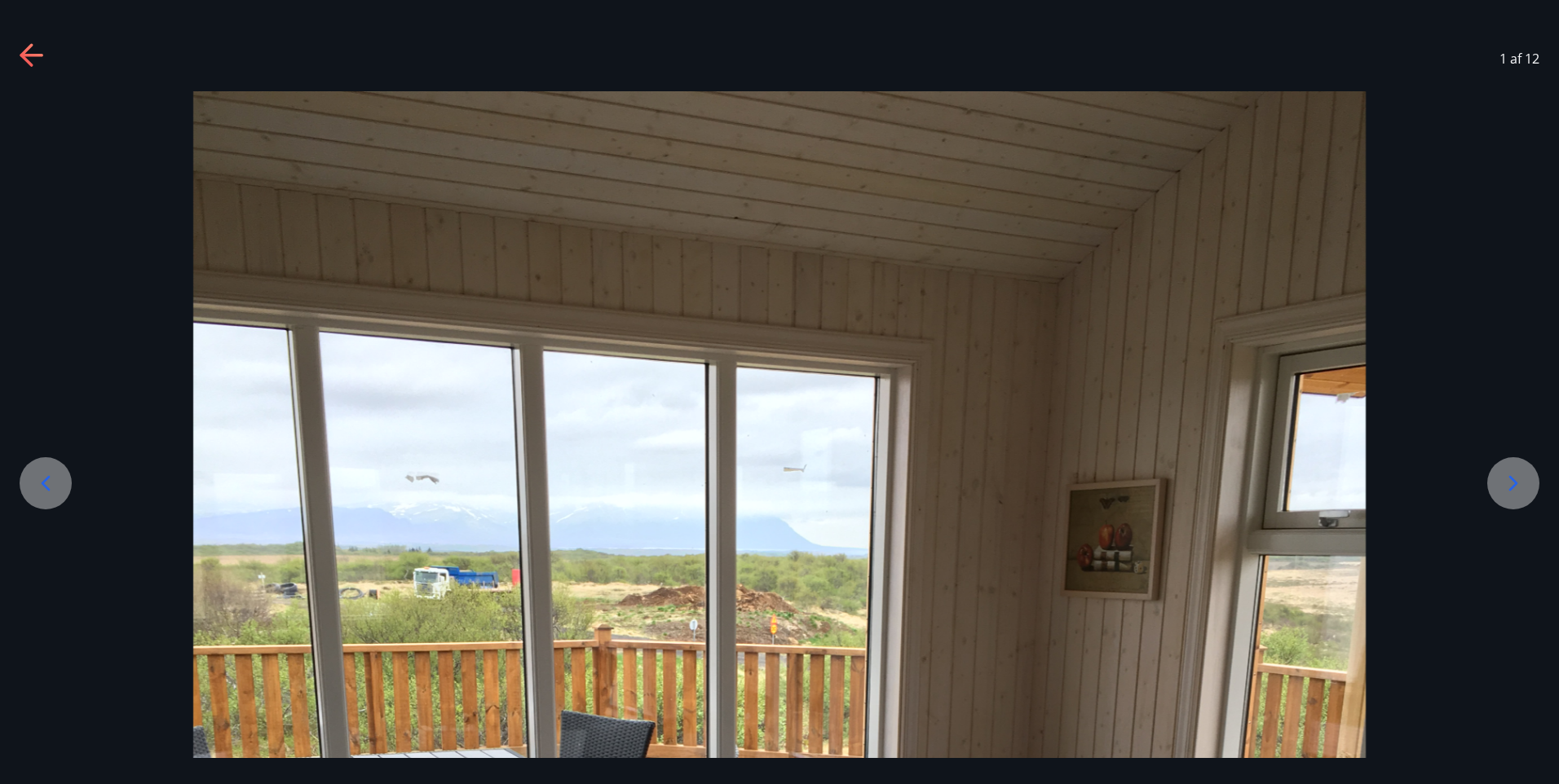
click at [31, 58] on icon at bounding box center [32, 55] width 26 height 26
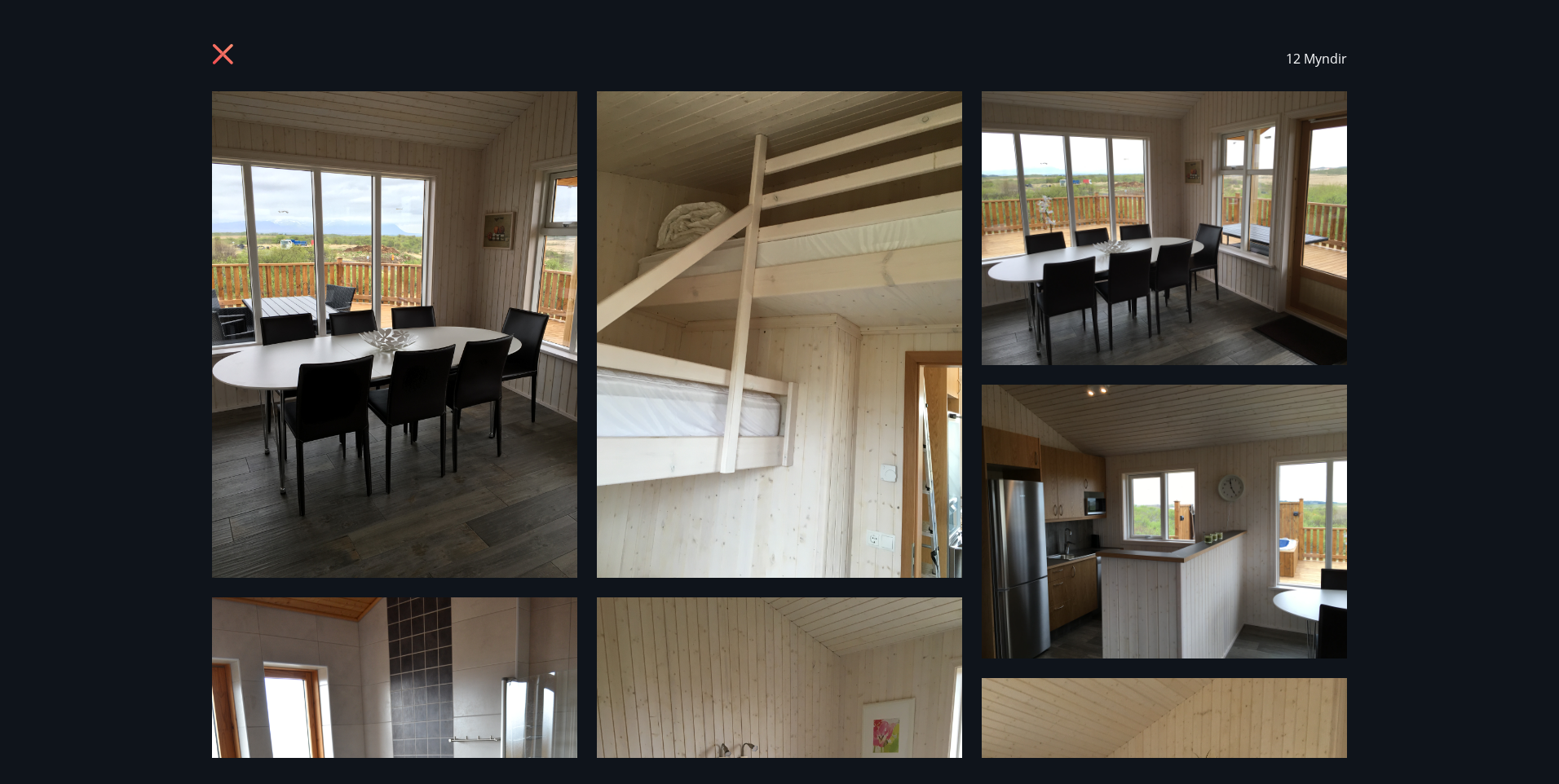
click at [216, 49] on icon at bounding box center [223, 53] width 20 height 20
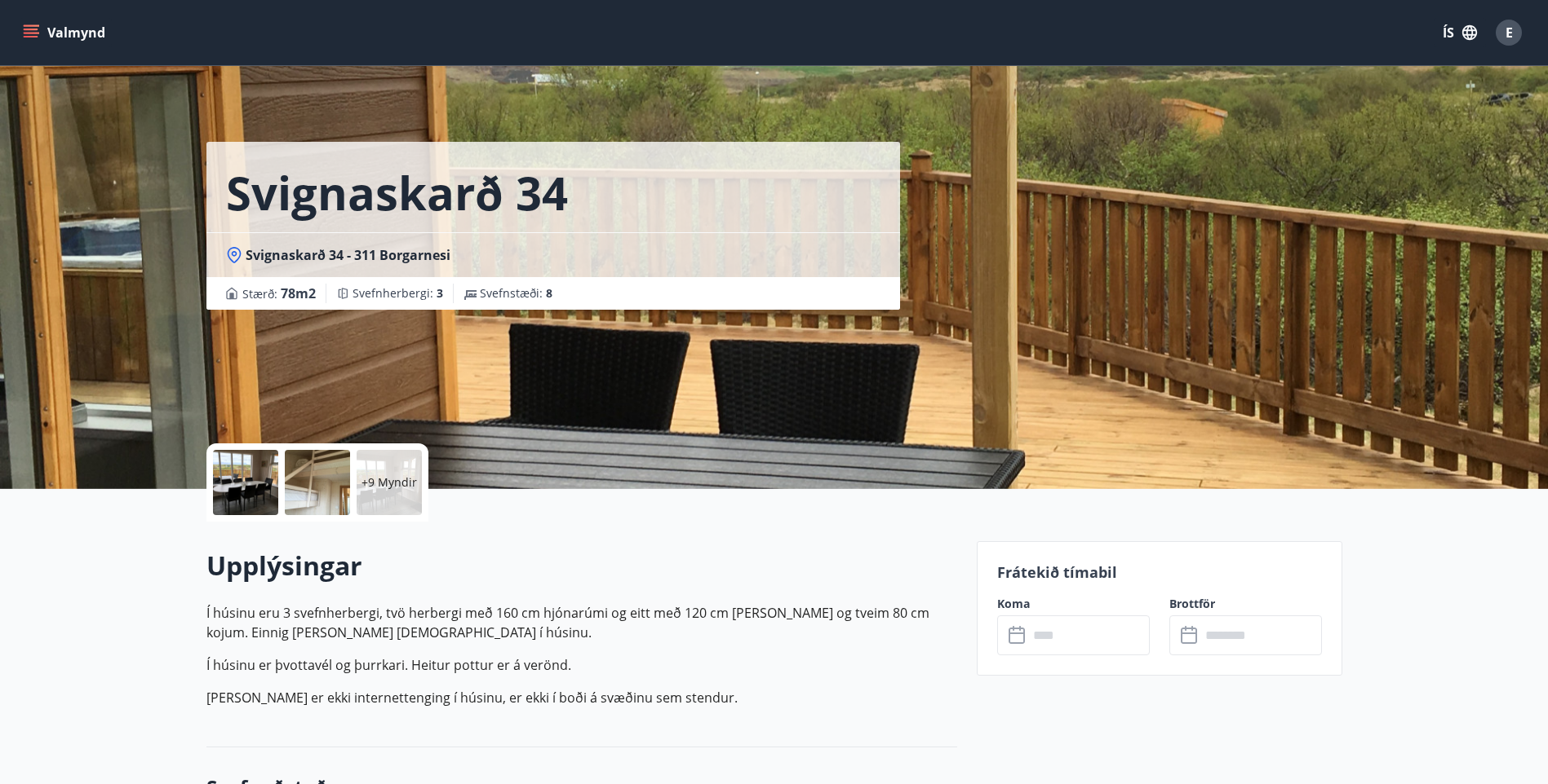
click at [248, 482] on div at bounding box center [246, 482] width 66 height 66
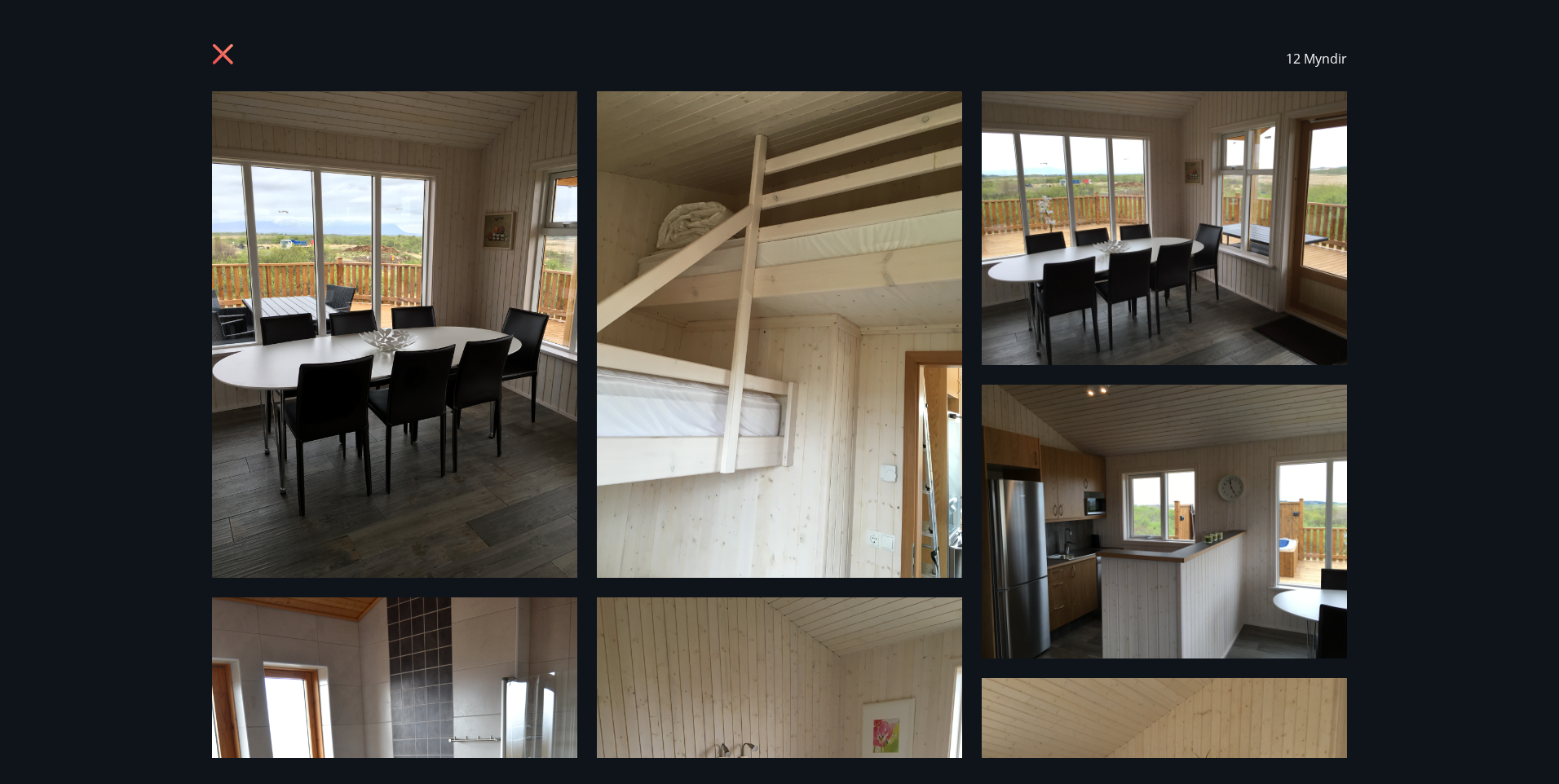
click at [226, 46] on icon at bounding box center [225, 55] width 26 height 26
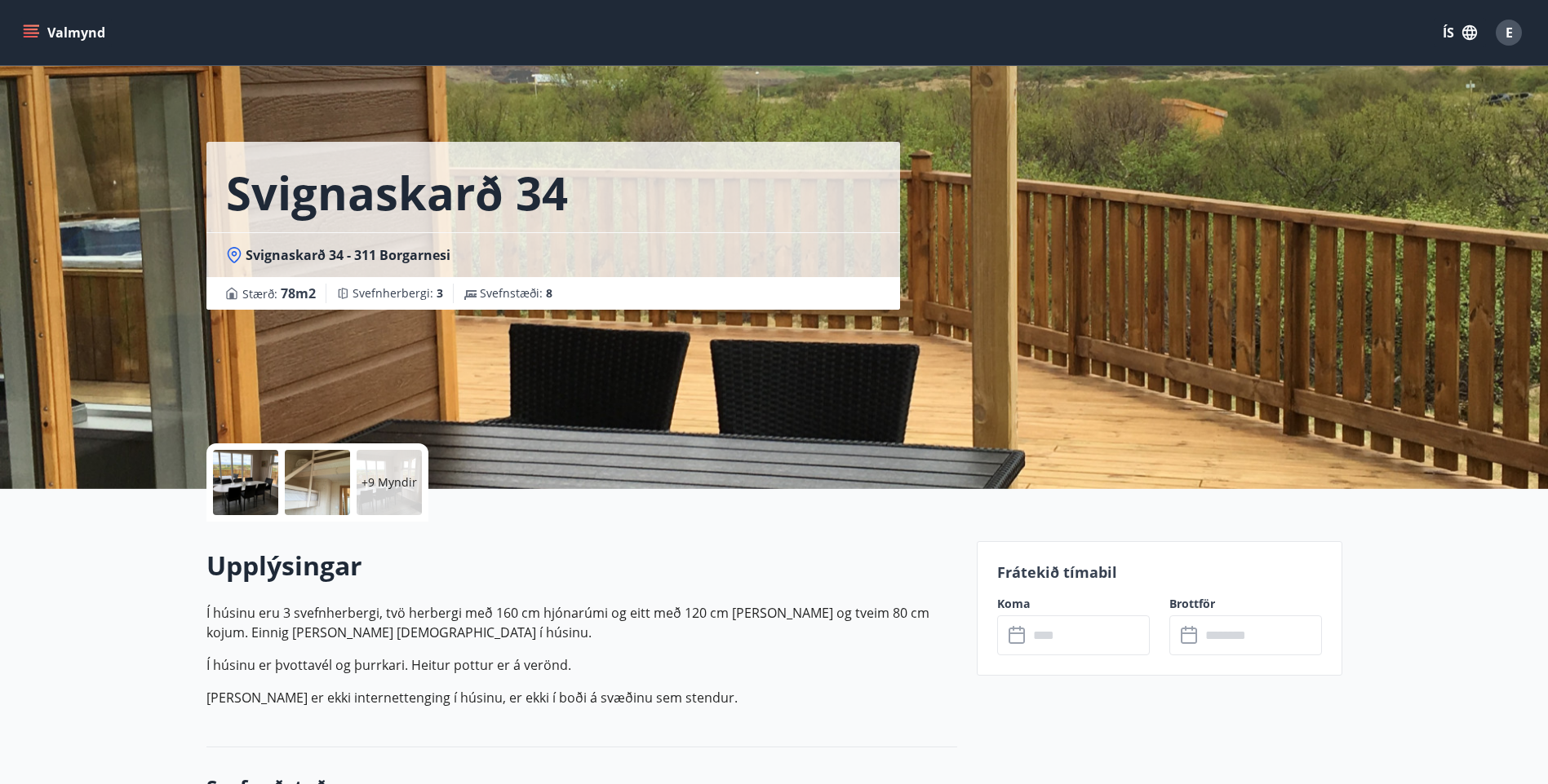
click at [1075, 640] on input "text" at bounding box center [1089, 636] width 122 height 40
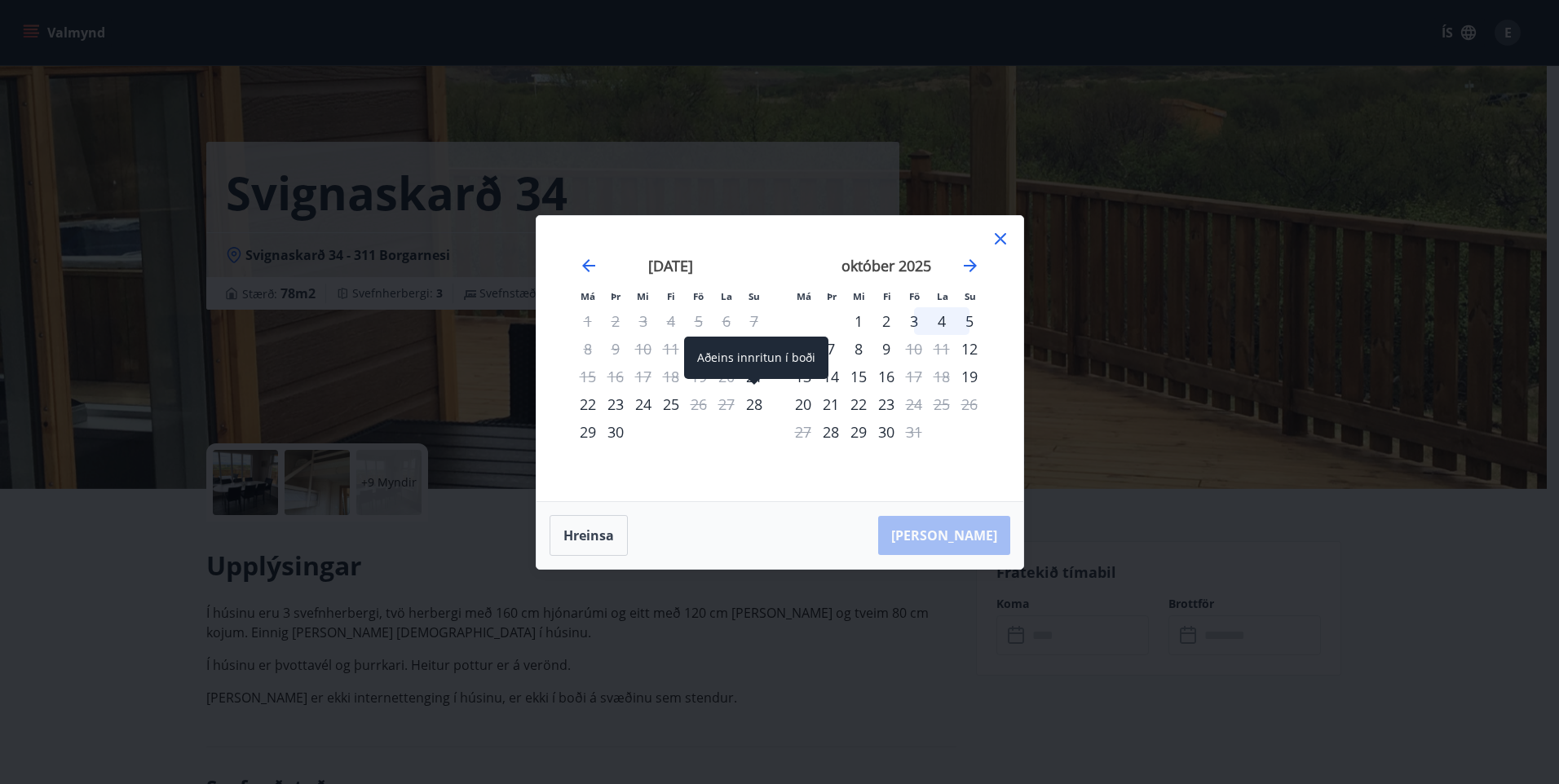
click at [755, 380] on span at bounding box center [755, 382] width 11 height 9
click at [972, 540] on div "Hreinsa Taka Frá" at bounding box center [780, 536] width 487 height 67
click at [587, 265] on icon "Move backward to switch to the previous month." at bounding box center [589, 265] width 13 height 13
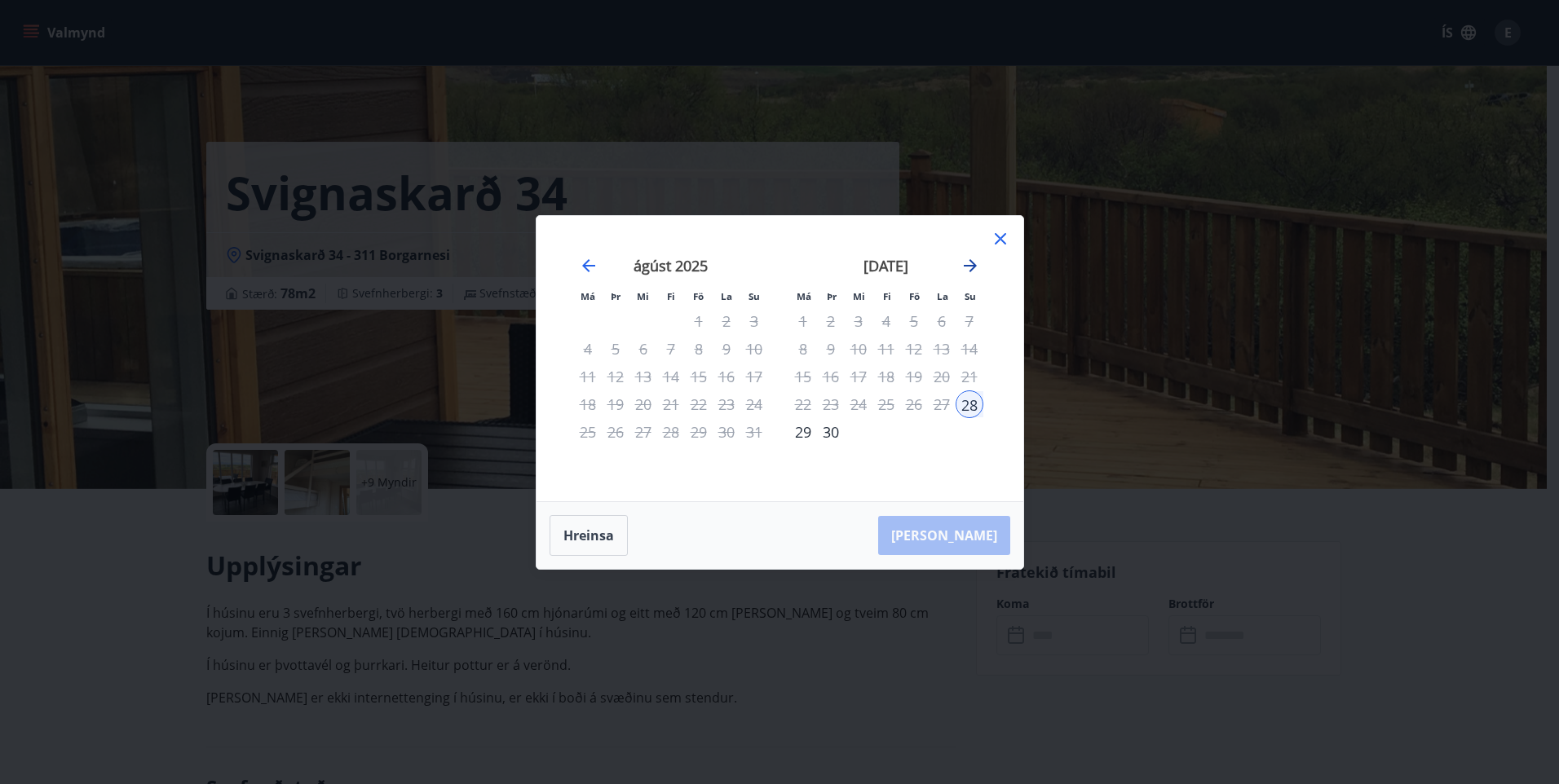
click at [971, 269] on icon "Move forward to switch to the next month." at bounding box center [970, 265] width 20 height 20
click at [613, 428] on div "30" at bounding box center [615, 432] width 28 height 28
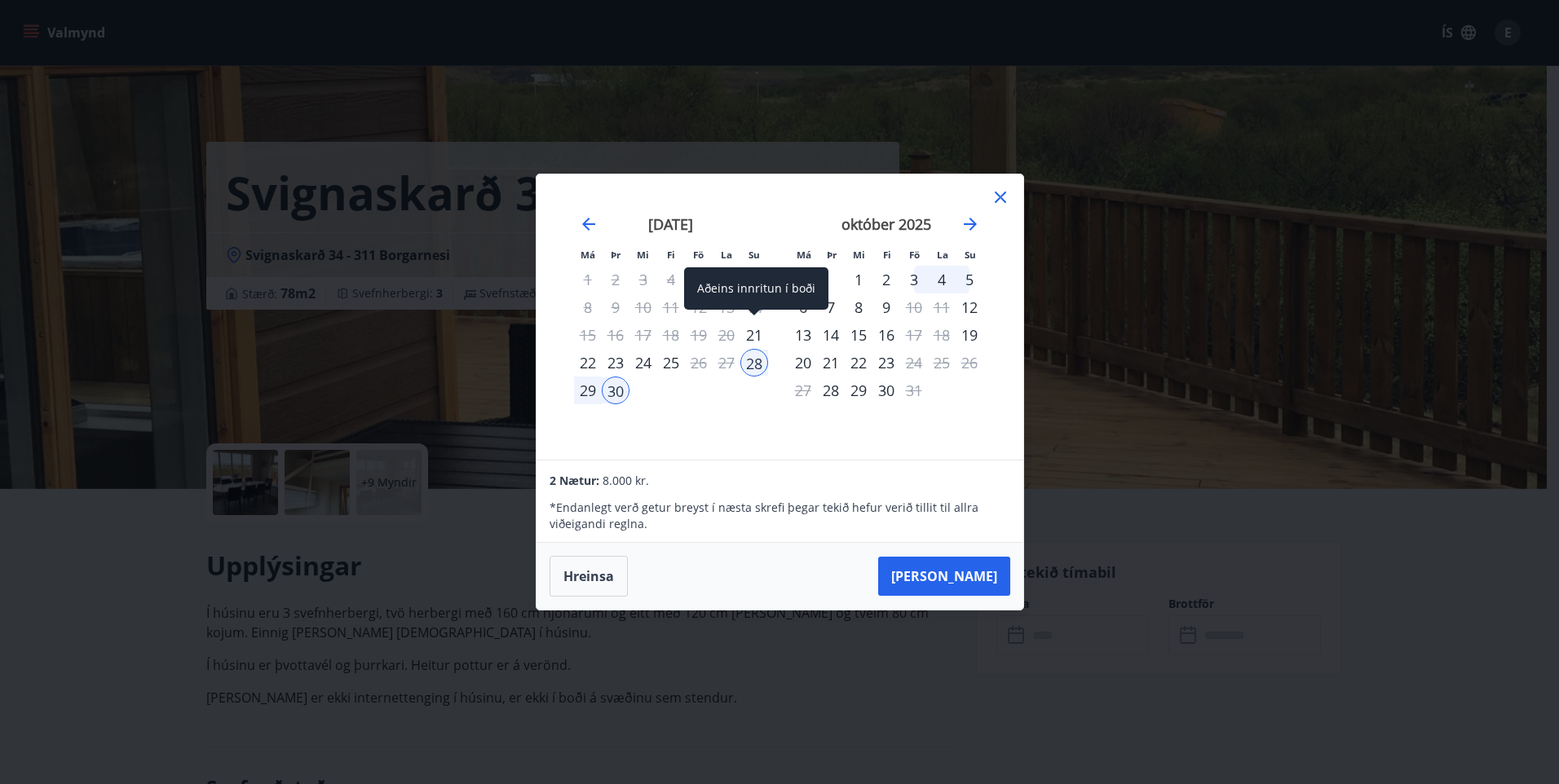
click at [755, 335] on div "21" at bounding box center [754, 335] width 28 height 28
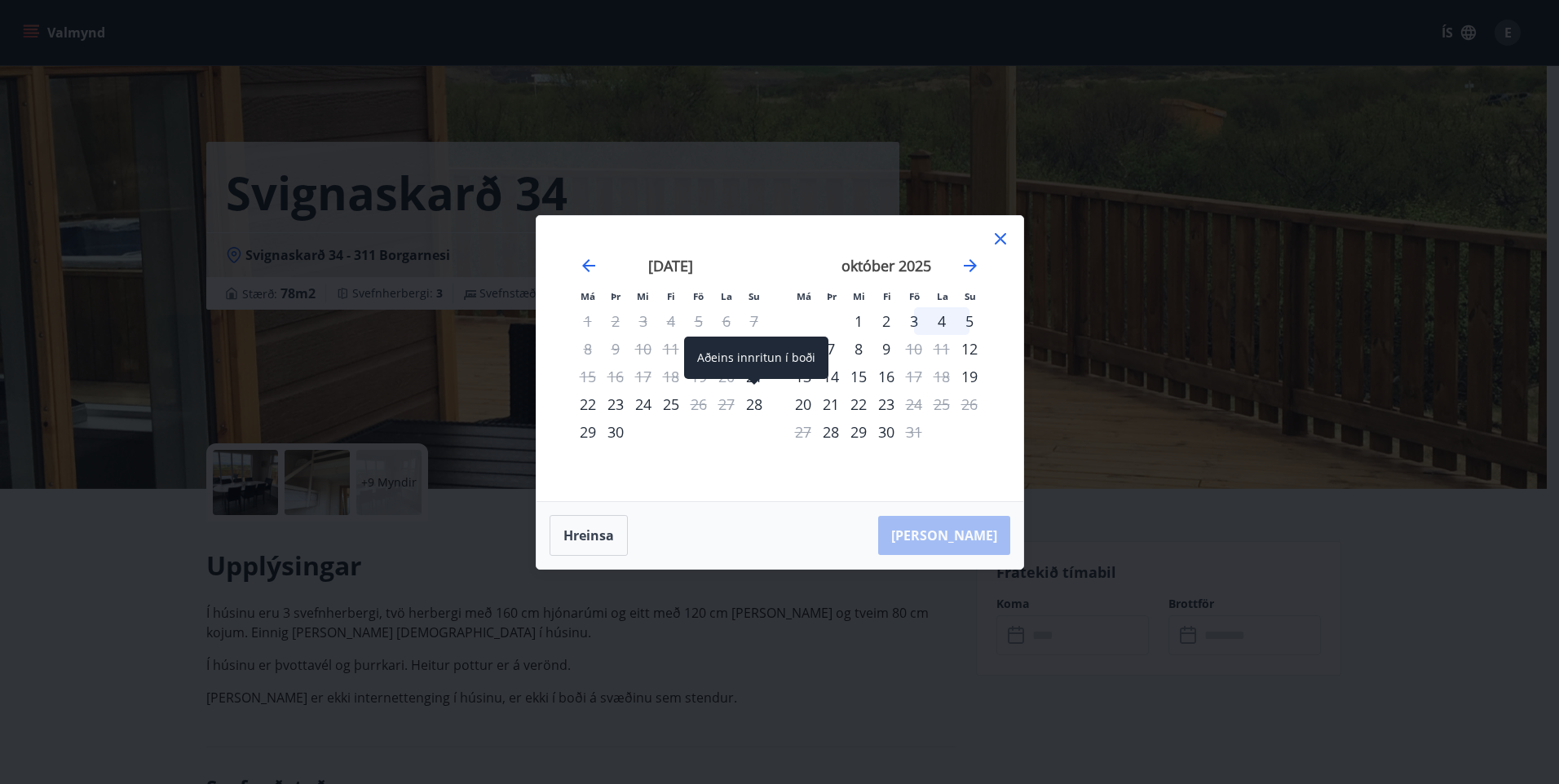
click at [749, 379] on span at bounding box center [755, 382] width 11 height 9
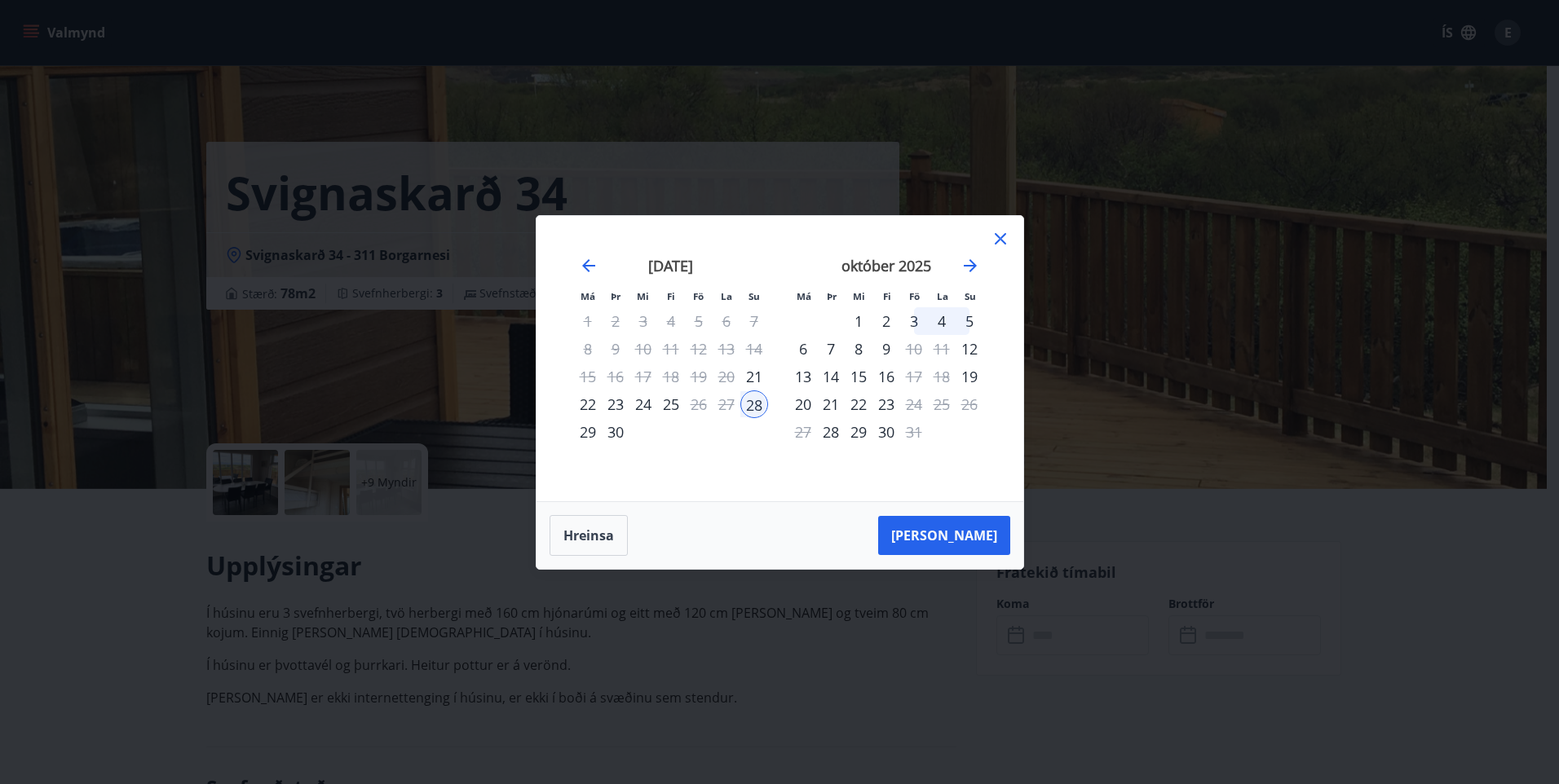
click at [614, 403] on div "23" at bounding box center [615, 403] width 28 height 28
click at [644, 402] on div "24" at bounding box center [643, 403] width 28 height 28
click at [960, 533] on button "Taka Frá" at bounding box center [944, 535] width 132 height 39
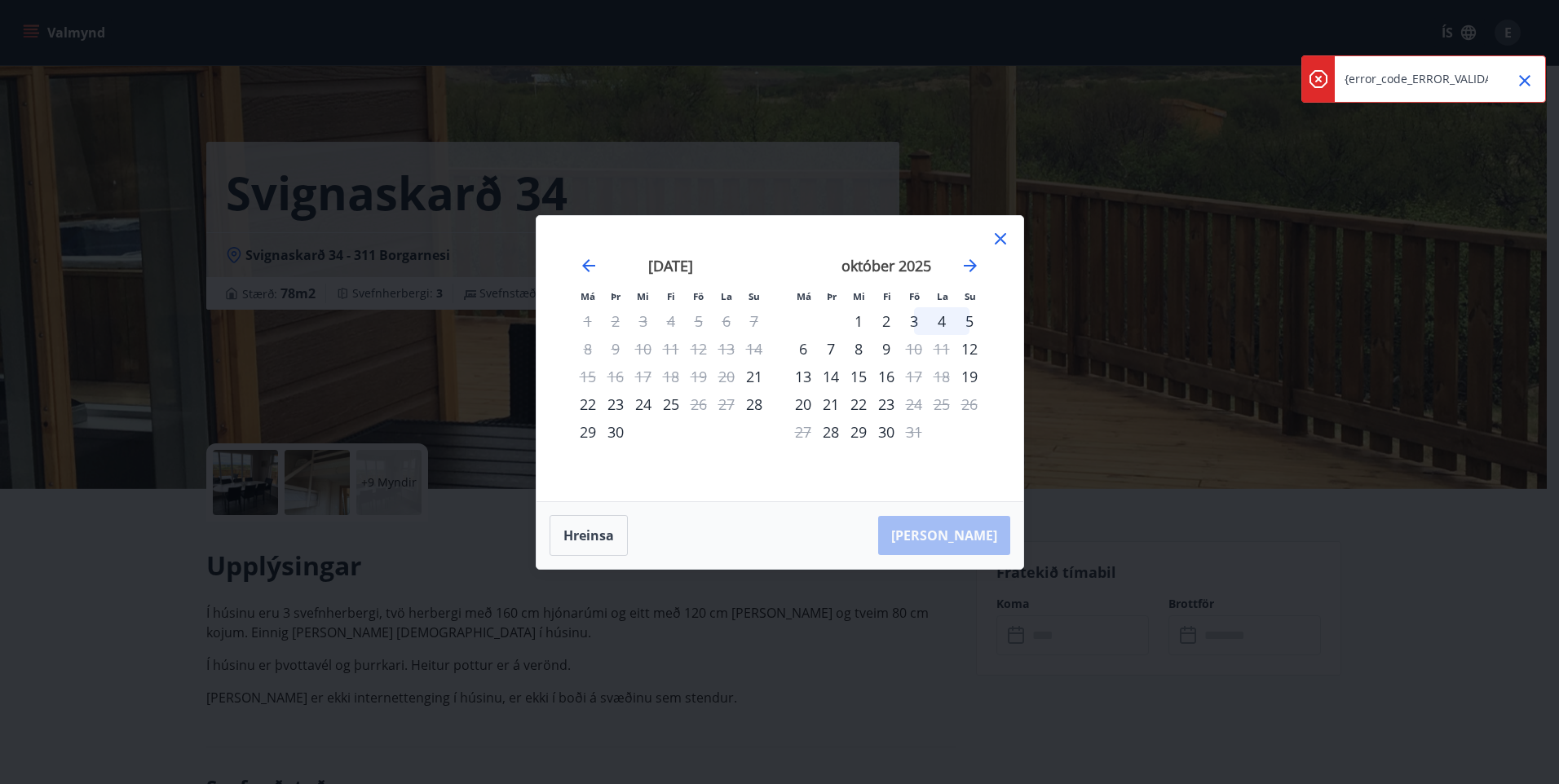
click at [994, 240] on icon at bounding box center [1000, 239] width 20 height 20
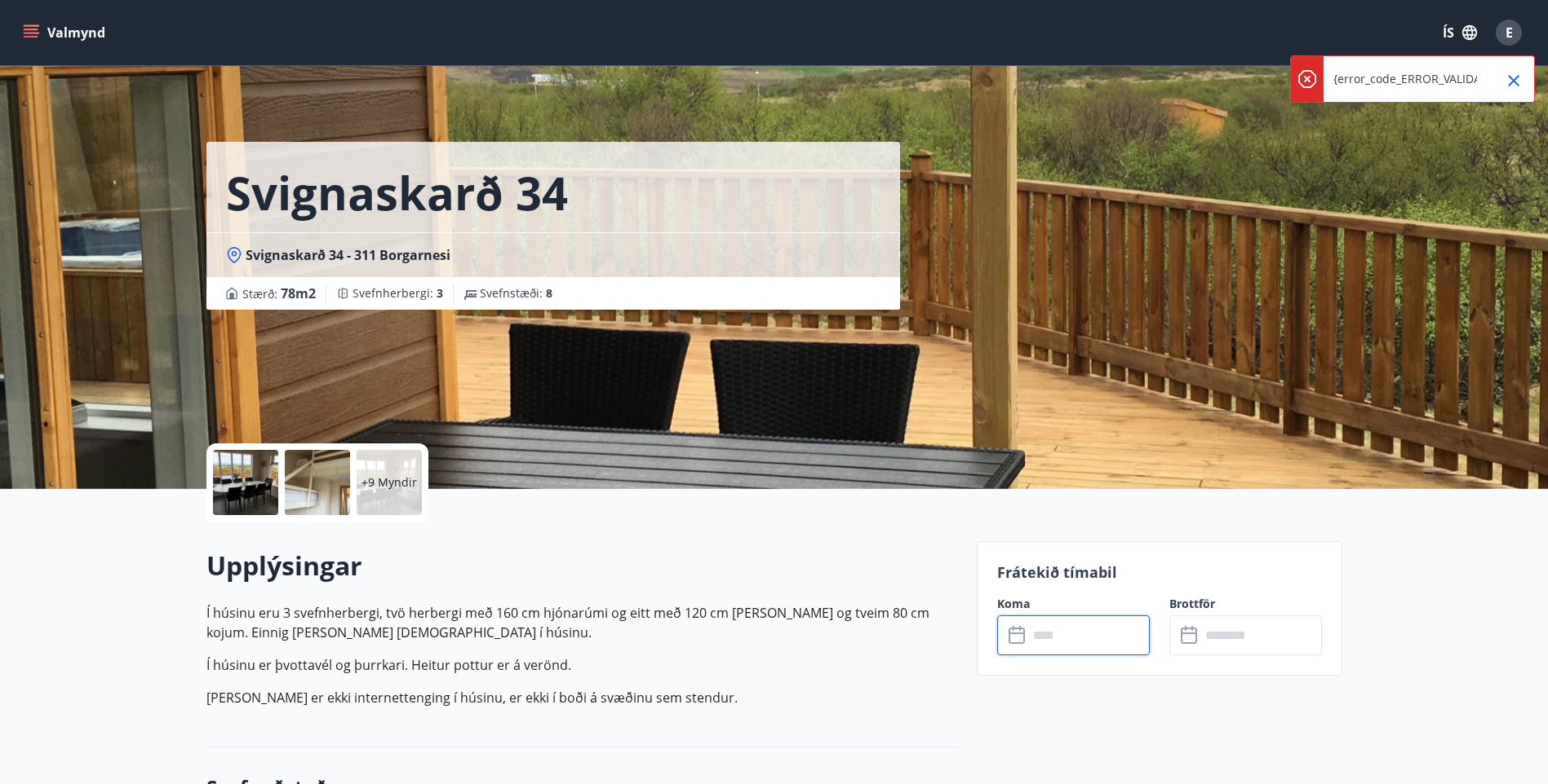
click at [1109, 643] on input "text" at bounding box center [1089, 636] width 122 height 40
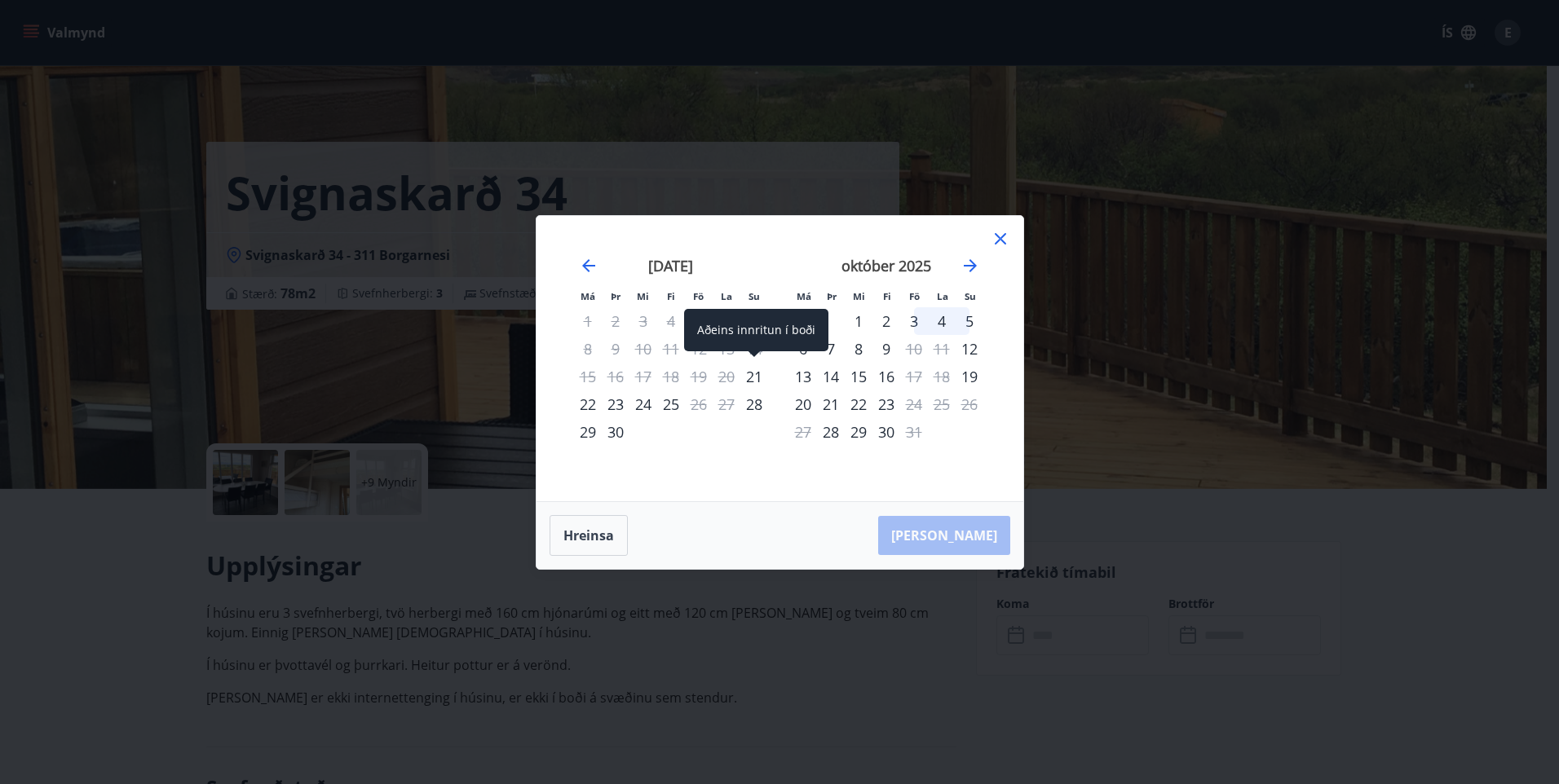
click at [754, 375] on div "21" at bounding box center [754, 376] width 28 height 28
click at [588, 409] on div "22" at bounding box center [587, 403] width 28 height 28
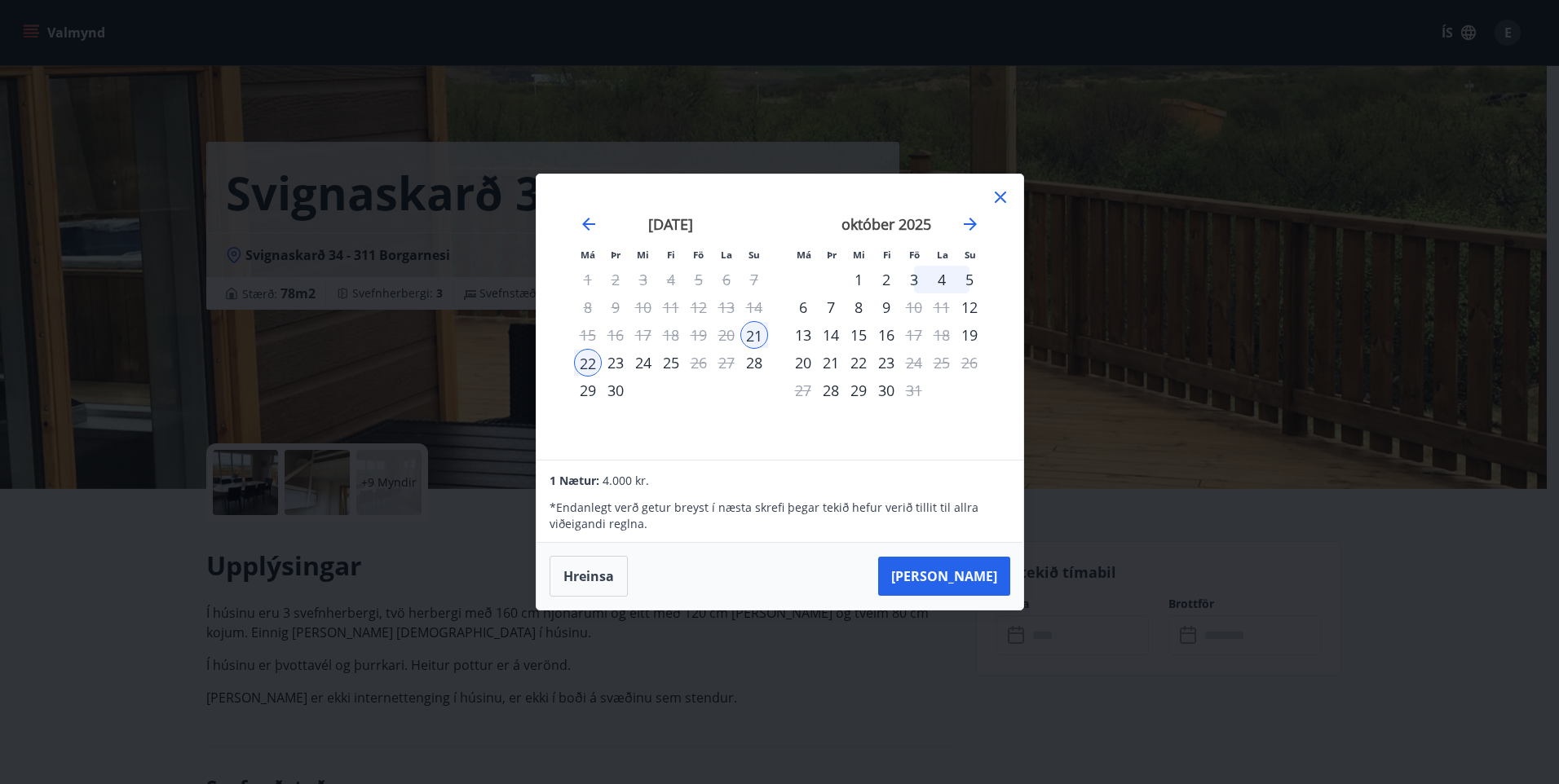
click at [752, 413] on div "september 2025 1 2 3 4 5 6 7 8 9 10 11 12 13 14 15 16 17 18 19 20 21 22 23 24 2…" at bounding box center [671, 327] width 215 height 267
click at [598, 569] on button "Hreinsa" at bounding box center [589, 576] width 78 height 41
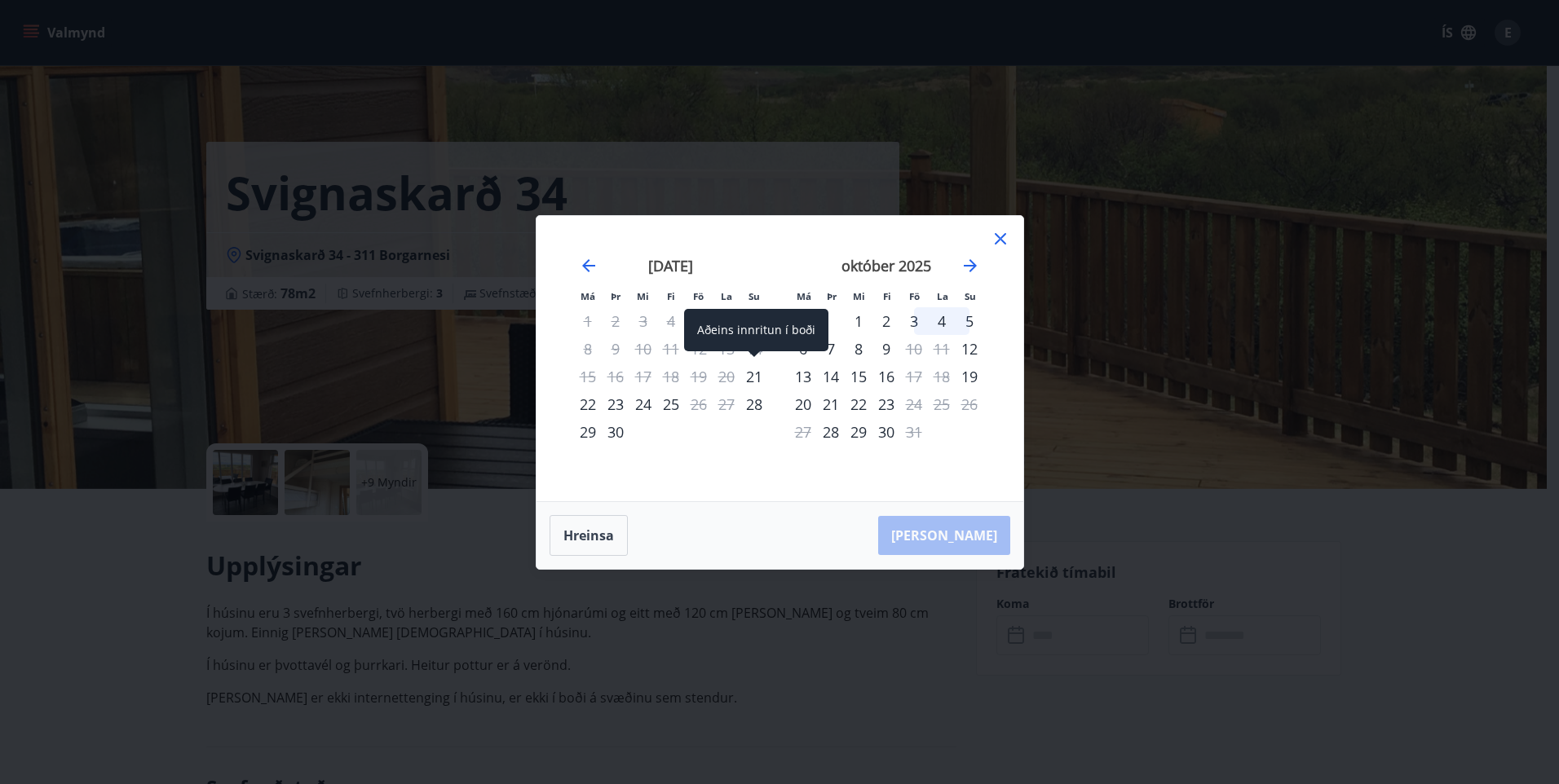
click at [752, 379] on div "21" at bounding box center [754, 376] width 28 height 28
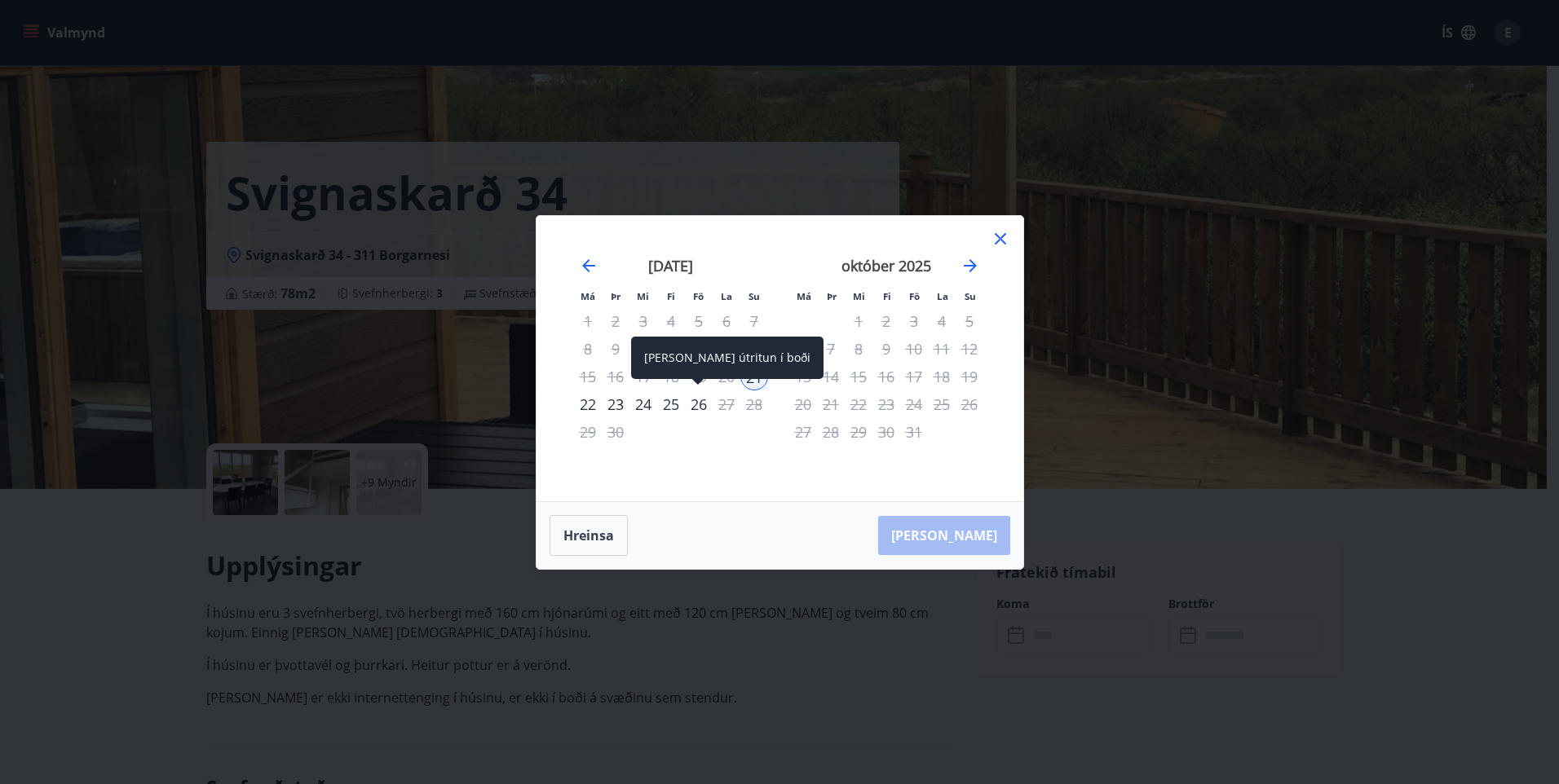
click at [694, 404] on div "26" at bounding box center [699, 403] width 28 height 28
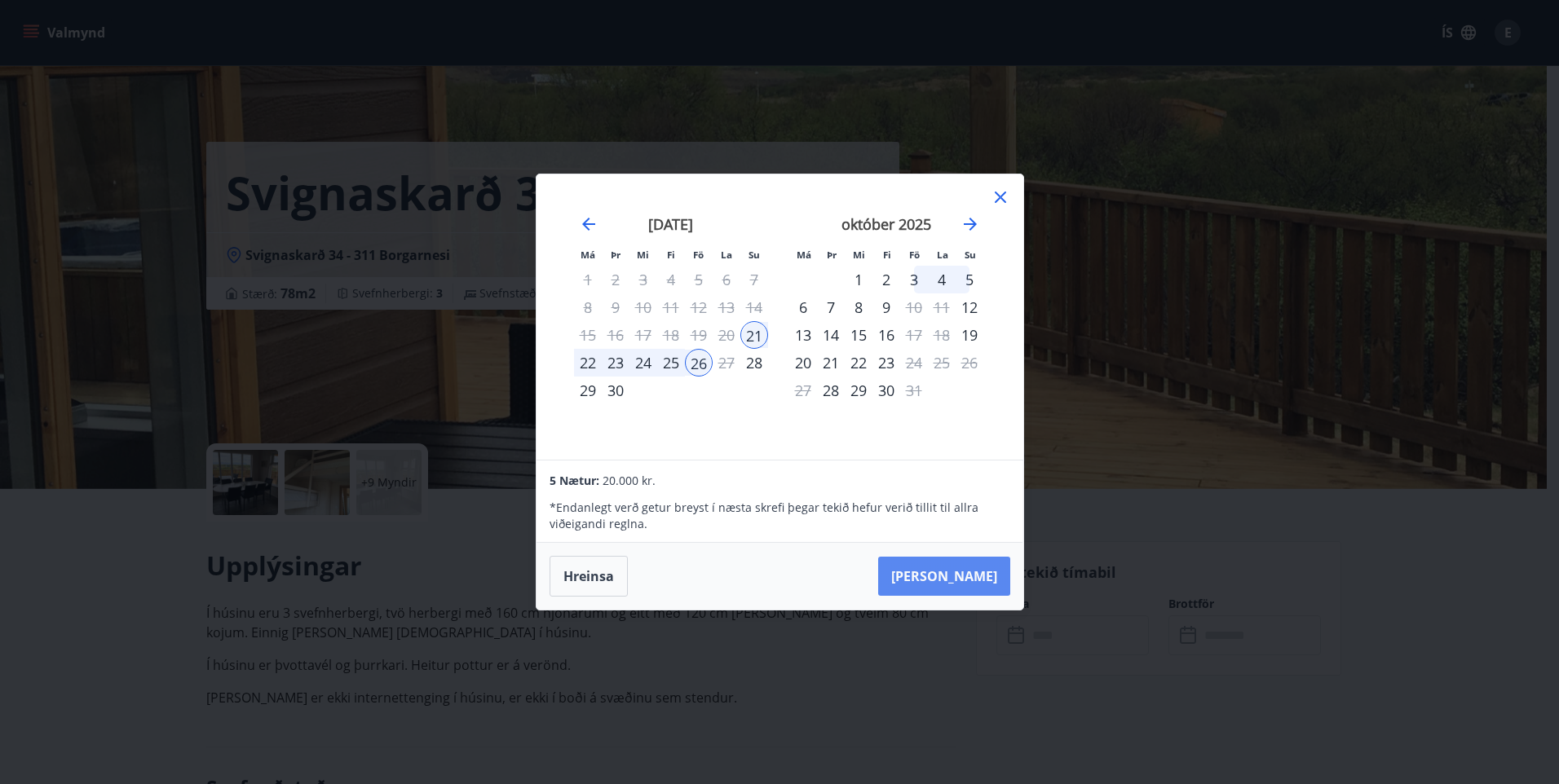
click at [952, 573] on button "Taka Frá" at bounding box center [944, 576] width 132 height 39
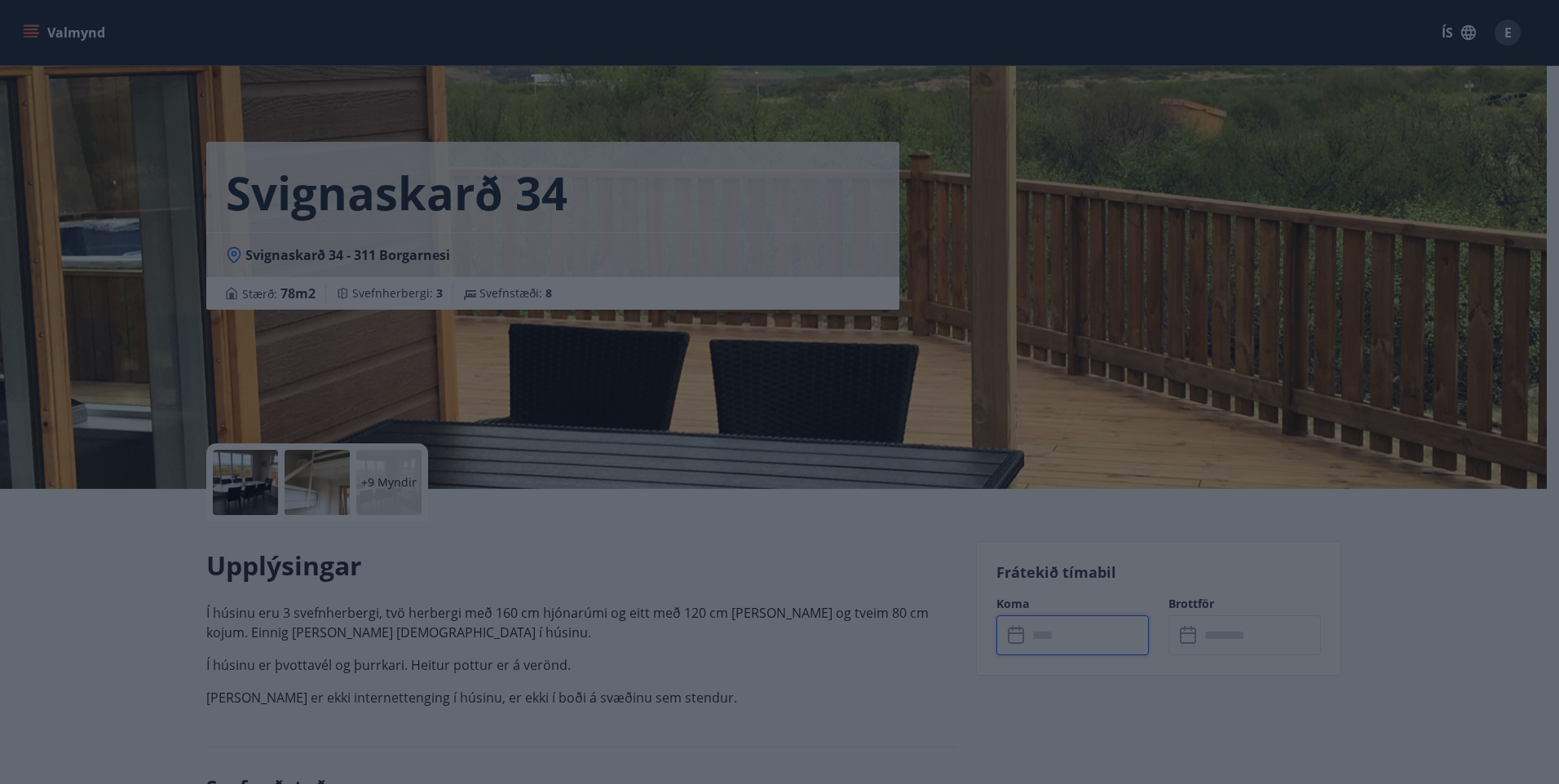
type input "******"
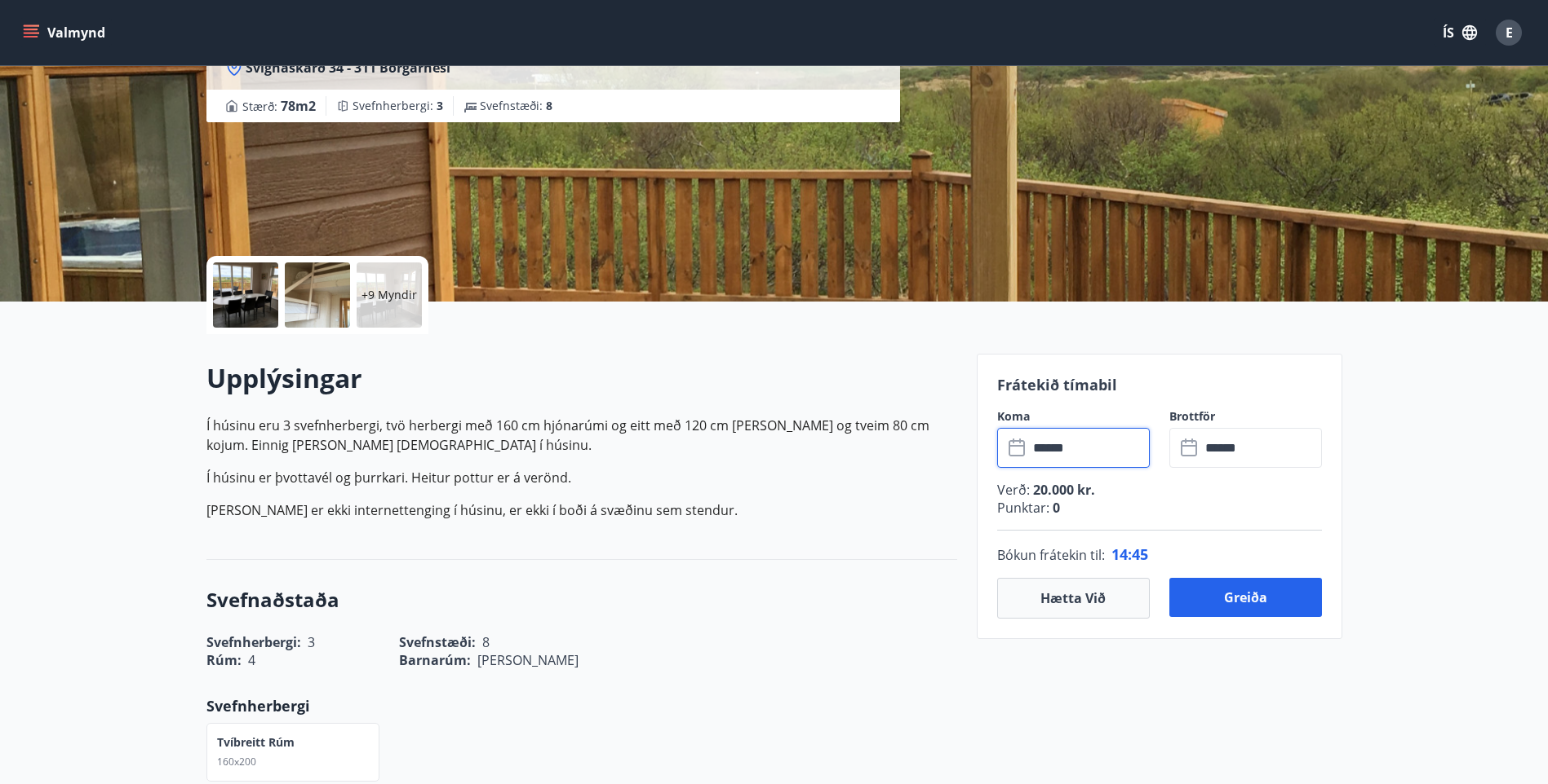
scroll to position [163, 0]
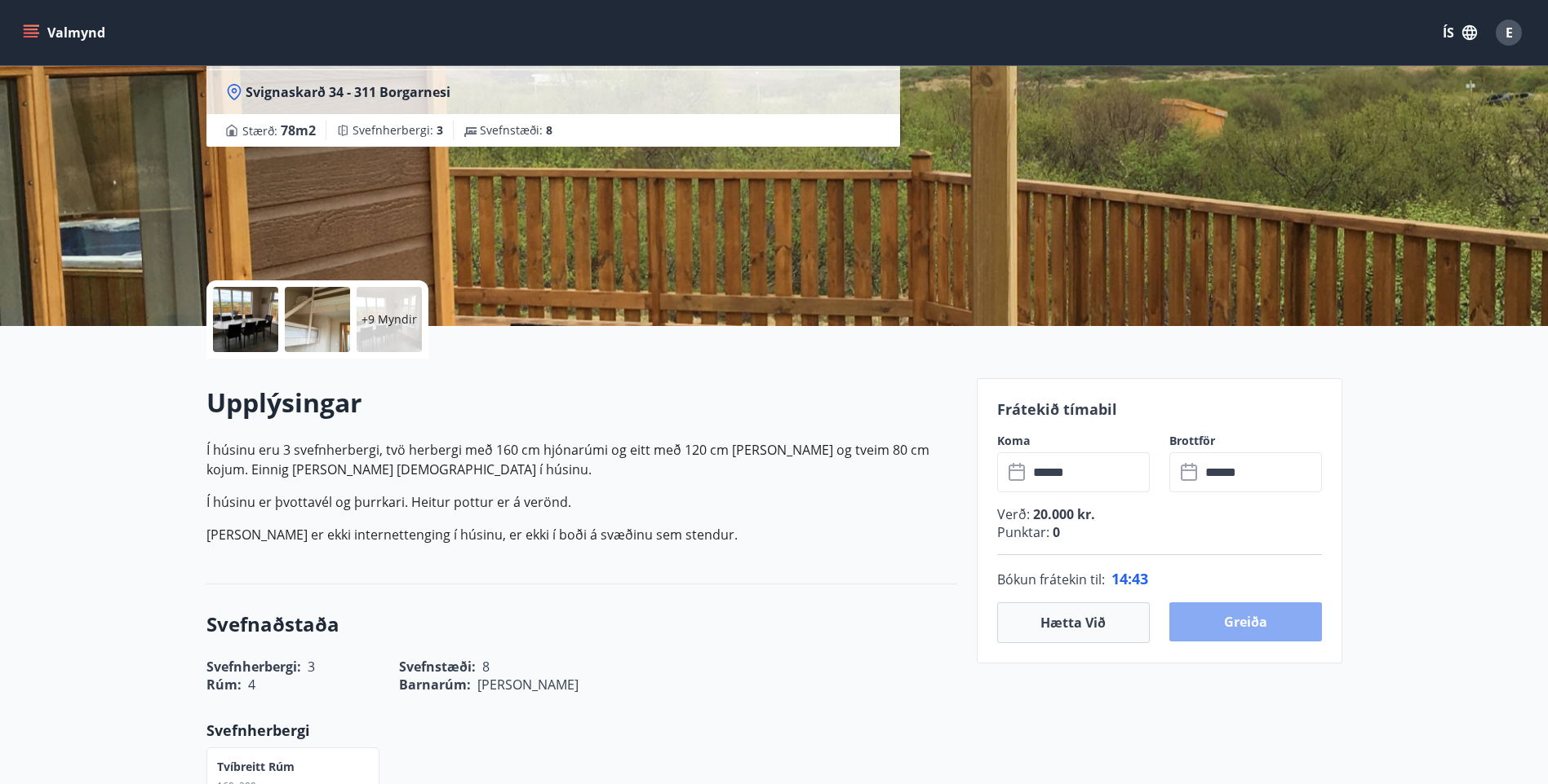
click at [1240, 624] on button "Greiða" at bounding box center [1245, 621] width 152 height 39
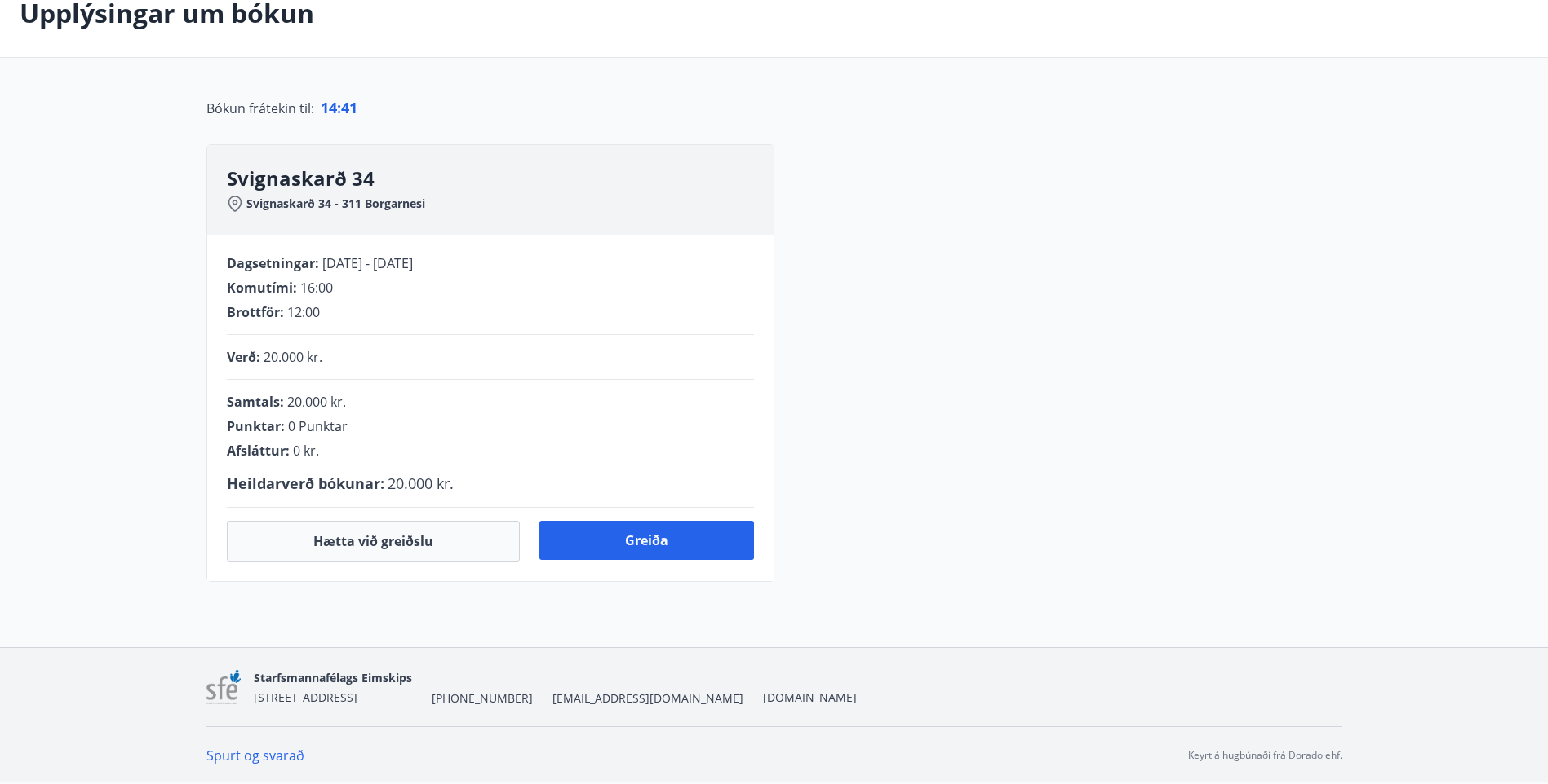
scroll to position [163, 0]
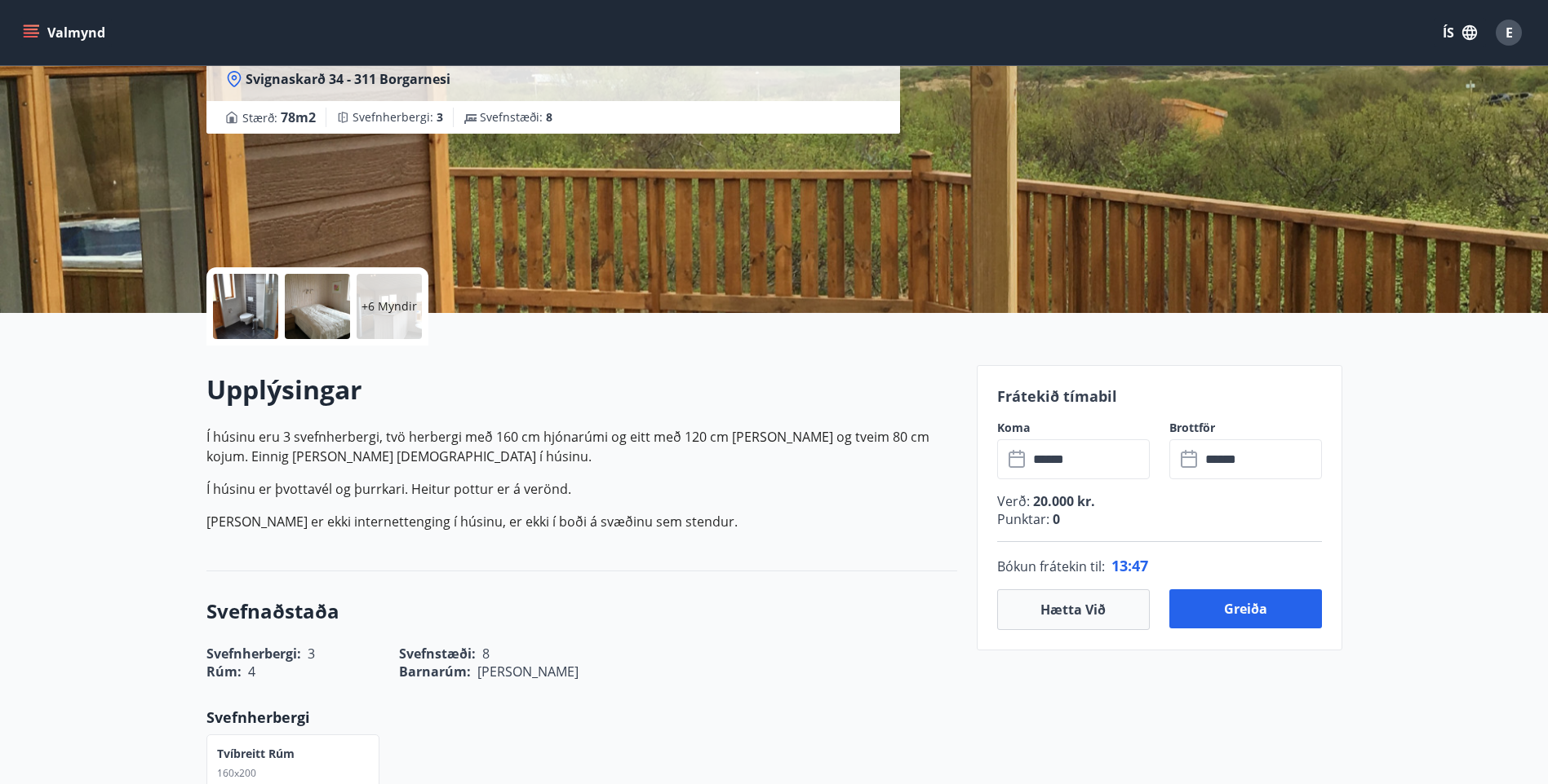
scroll to position [82, 0]
